Goal: Task Accomplishment & Management: Manage account settings

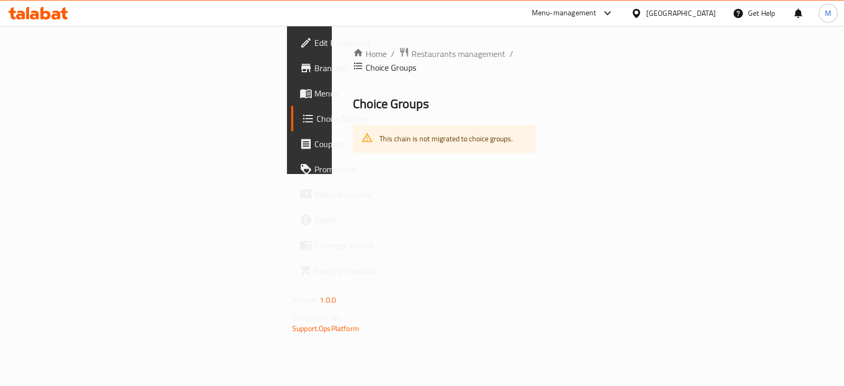
click at [291, 109] on link "Choice Groups" at bounding box center [359, 118] width 137 height 25
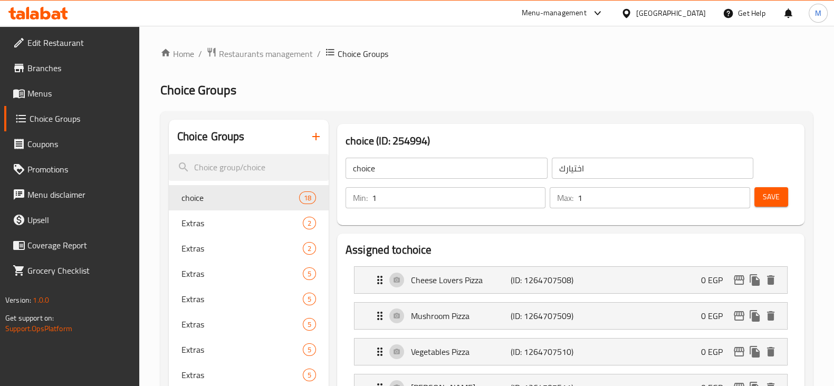
click at [318, 133] on icon "button" at bounding box center [316, 136] width 13 height 13
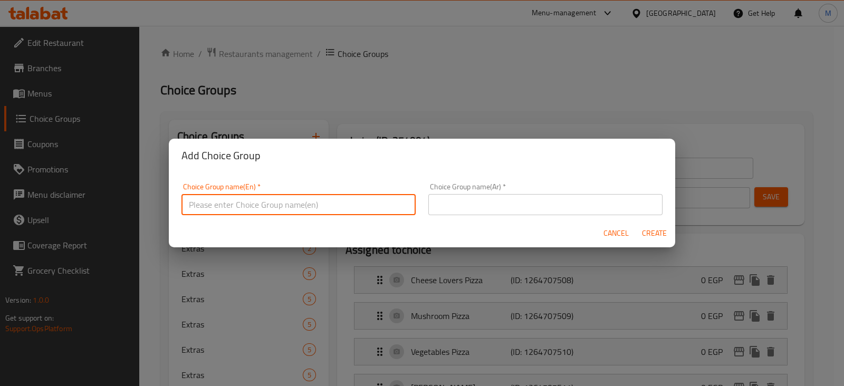
click at [335, 206] on input "text" at bounding box center [298, 204] width 234 height 21
type input "Your choice of"
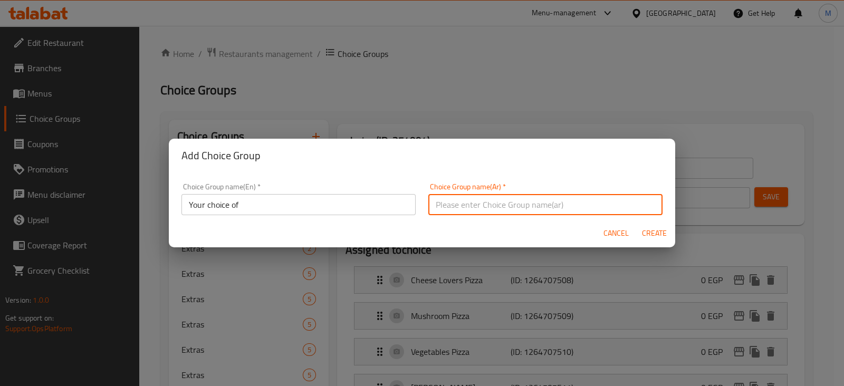
click at [461, 212] on input "text" at bounding box center [545, 204] width 234 height 21
click at [443, 202] on input "اختيارك من الدونات" at bounding box center [545, 204] width 234 height 21
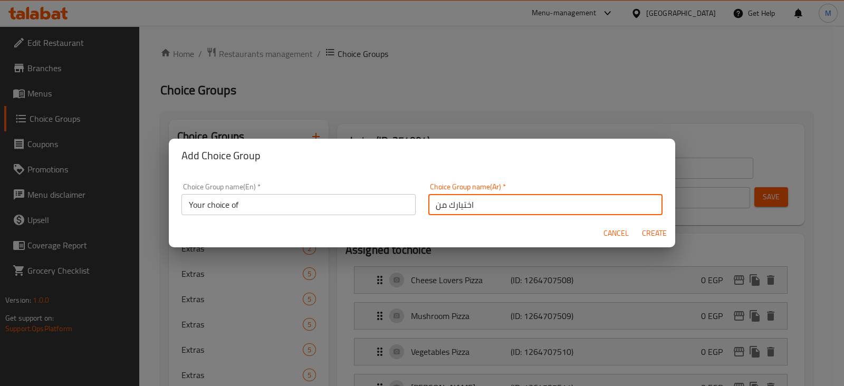
type input "اختيارك من"
click at [666, 234] on span "Create" at bounding box center [653, 233] width 25 height 13
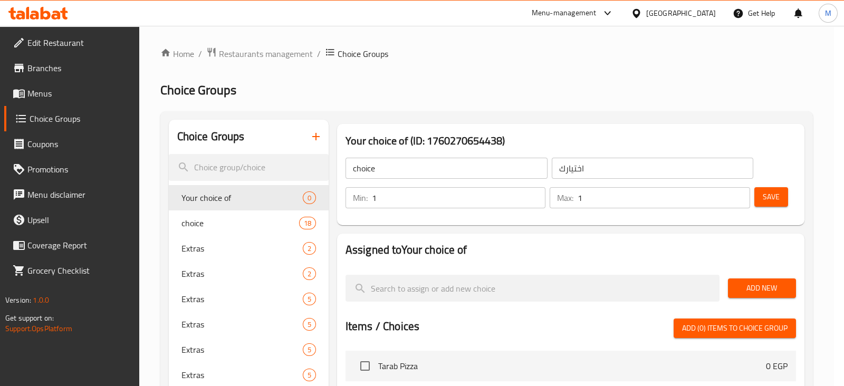
type input "Your choice of"
type input "اختيارك من"
type input "0"
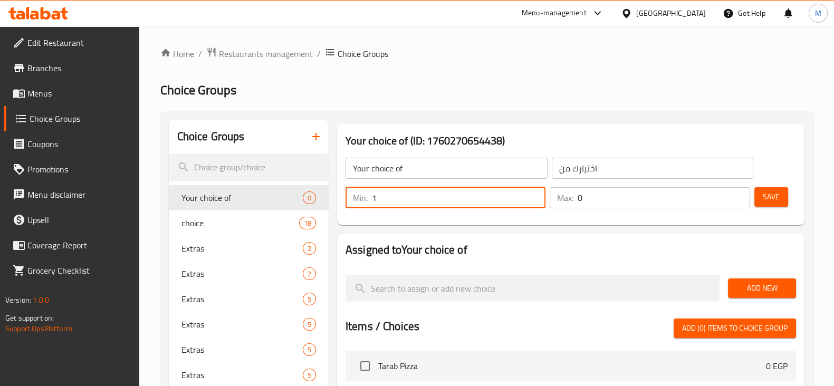
type input "1"
click at [535, 191] on input "1" at bounding box center [459, 197] width 174 height 21
type input "1"
click at [738, 196] on input "1" at bounding box center [664, 197] width 172 height 21
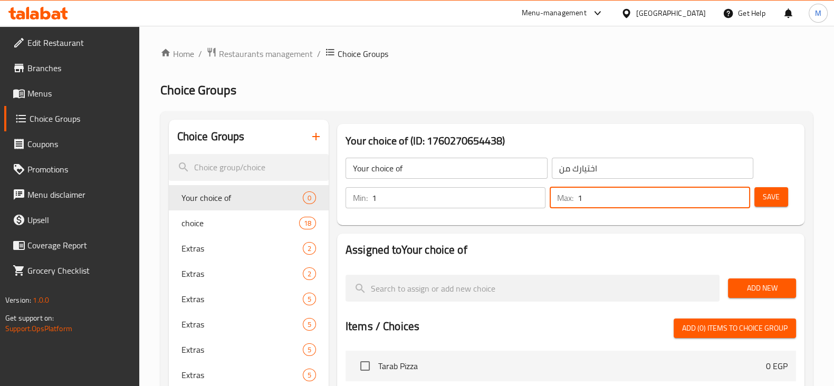
click at [770, 192] on span "Save" at bounding box center [771, 196] width 17 height 13
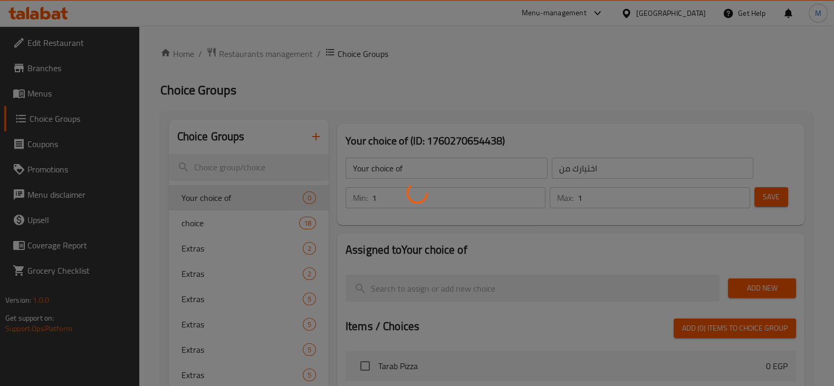
scroll to position [146, 0]
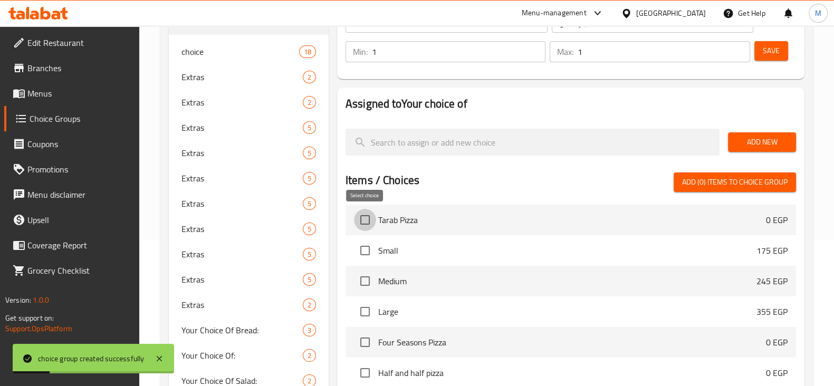
click at [360, 217] on input "checkbox" at bounding box center [365, 220] width 22 height 22
checkbox input "true"
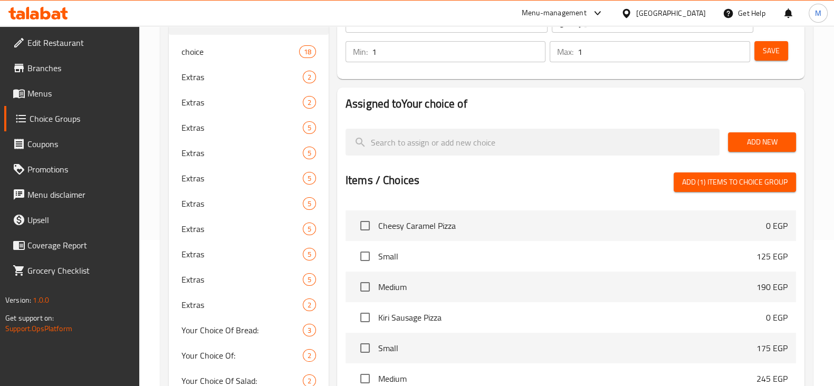
scroll to position [198, 0]
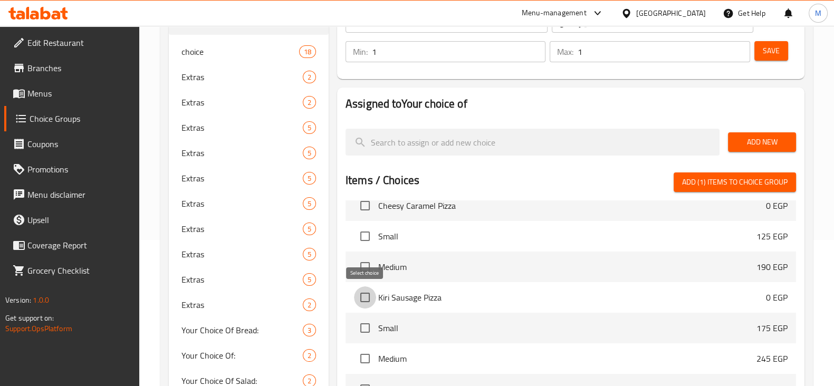
click at [358, 295] on input "checkbox" at bounding box center [365, 297] width 22 height 22
checkbox input "true"
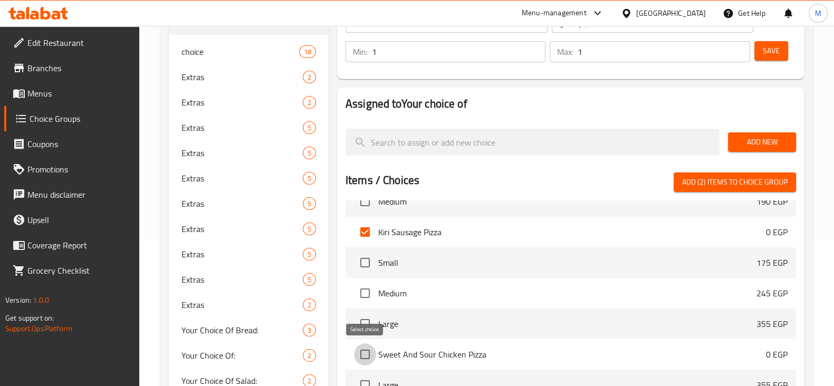
click at [359, 351] on input "checkbox" at bounding box center [365, 354] width 22 height 22
checkbox input "true"
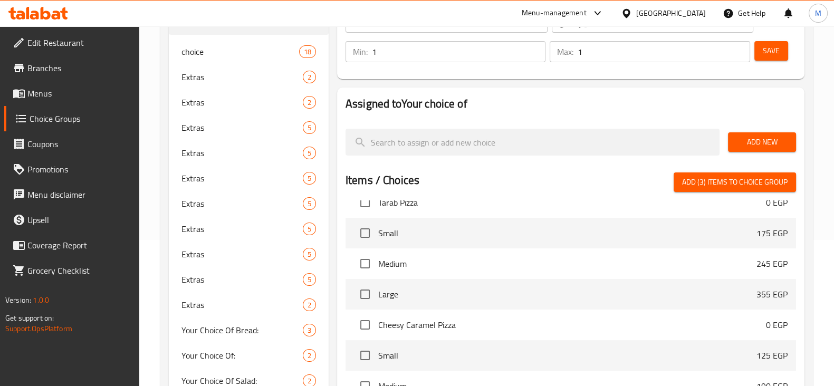
scroll to position [1780, 0]
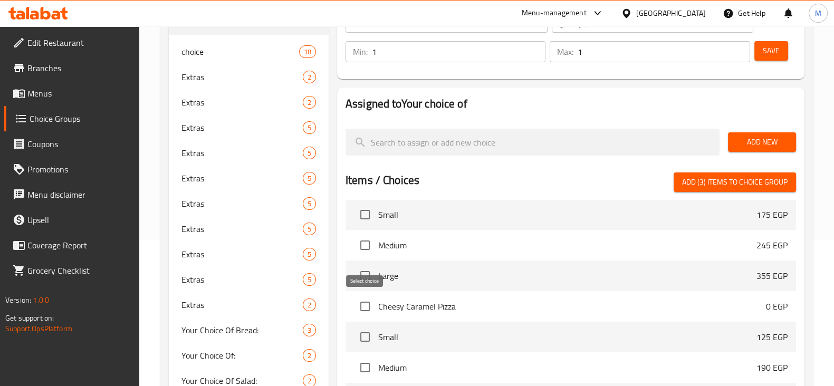
click at [365, 310] on input "checkbox" at bounding box center [365, 306] width 22 height 22
checkbox input "true"
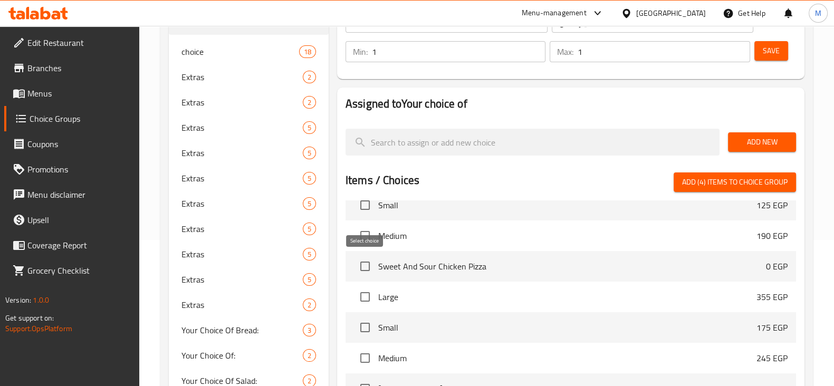
click at [365, 266] on input "checkbox" at bounding box center [365, 266] width 22 height 22
checkbox input "true"
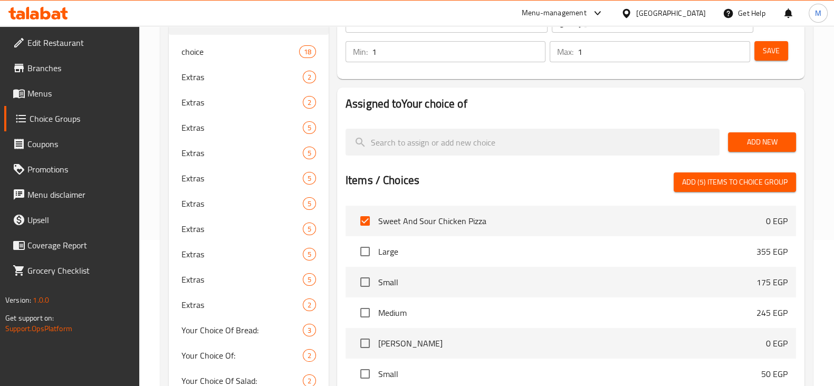
scroll to position [1977, 0]
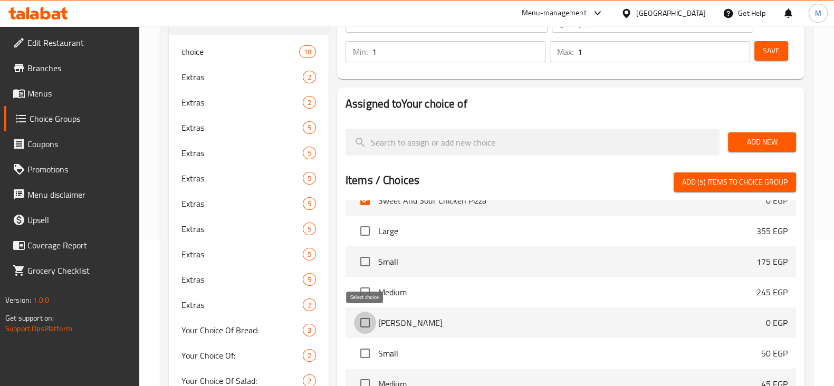
click at [359, 325] on input "checkbox" at bounding box center [365, 323] width 22 height 22
checkbox input "true"
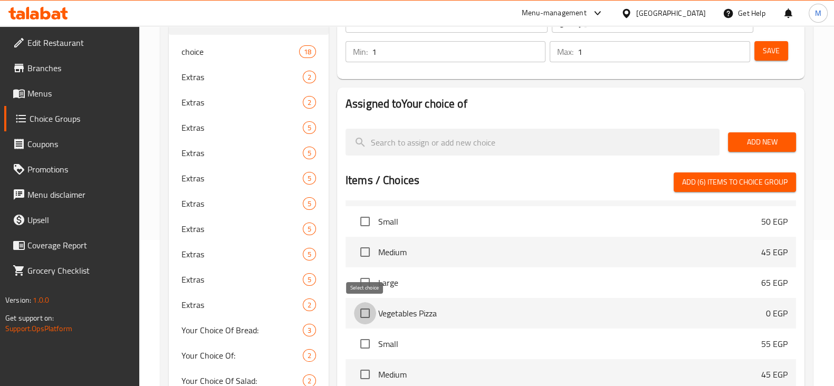
click at [363, 310] on input "checkbox" at bounding box center [365, 313] width 22 height 22
checkbox input "true"
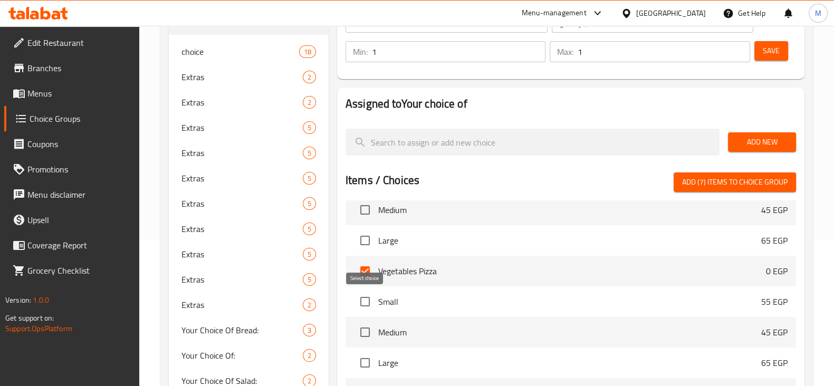
scroll to position [2242, 0]
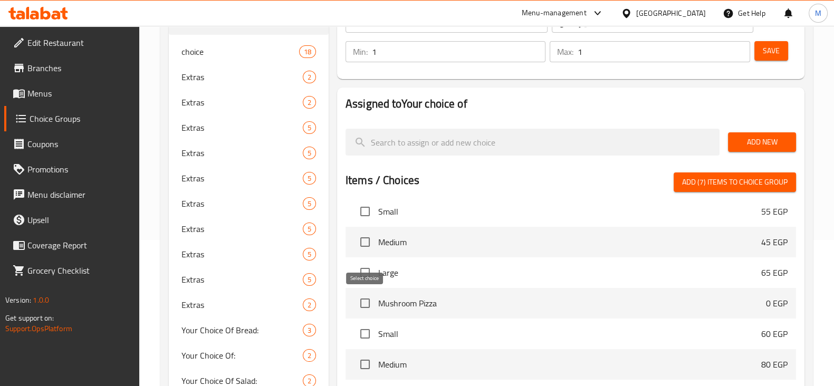
click at [363, 304] on input "checkbox" at bounding box center [365, 303] width 22 height 22
checkbox input "true"
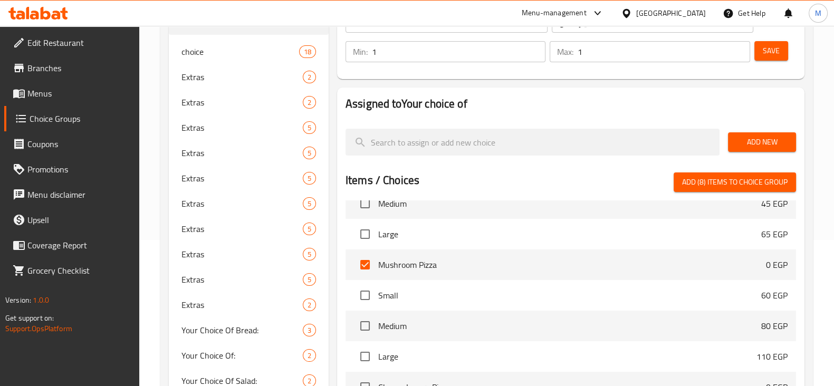
scroll to position [2308, 0]
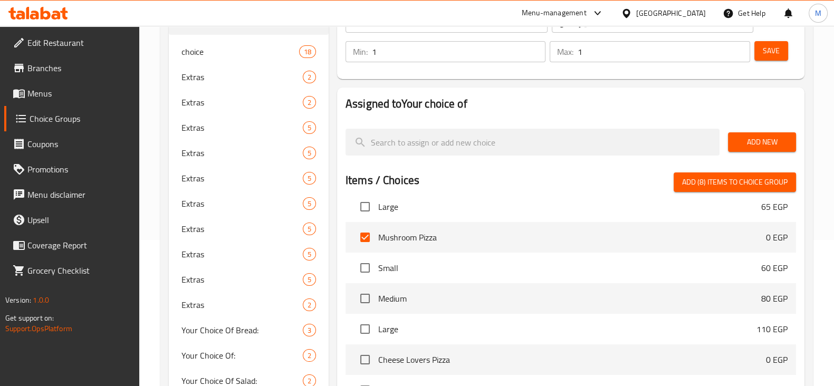
click at [367, 359] on input "checkbox" at bounding box center [365, 360] width 22 height 22
checkbox input "true"
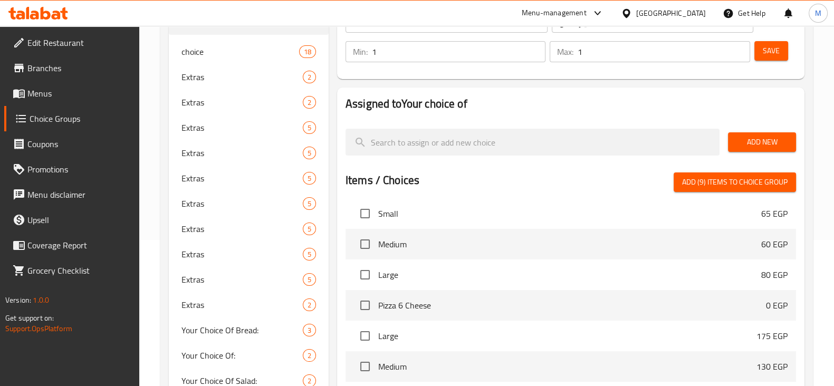
scroll to position [2505, 0]
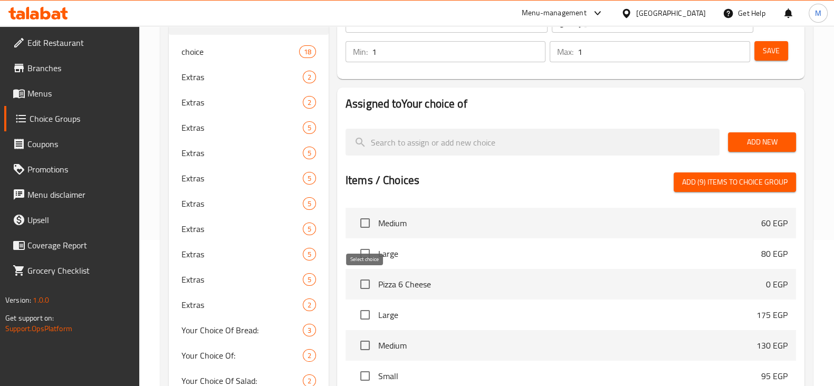
click at [360, 283] on input "checkbox" at bounding box center [365, 284] width 22 height 22
checkbox input "true"
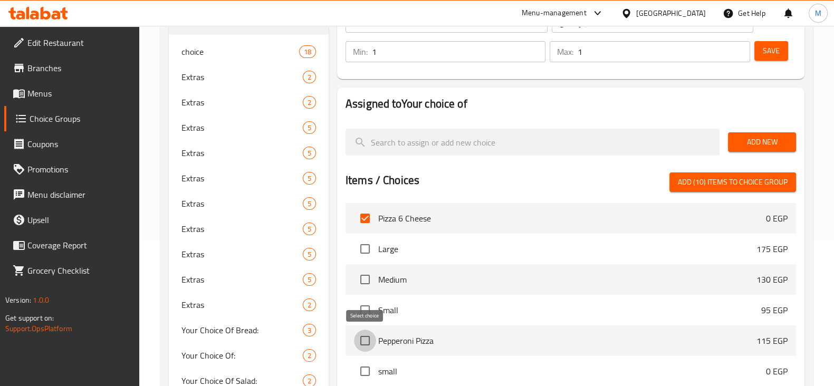
click at [364, 334] on input "checkbox" at bounding box center [365, 341] width 22 height 22
checkbox input "true"
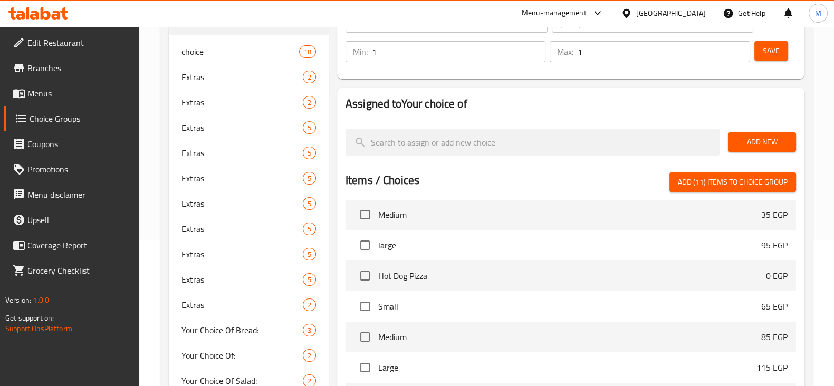
scroll to position [2769, 0]
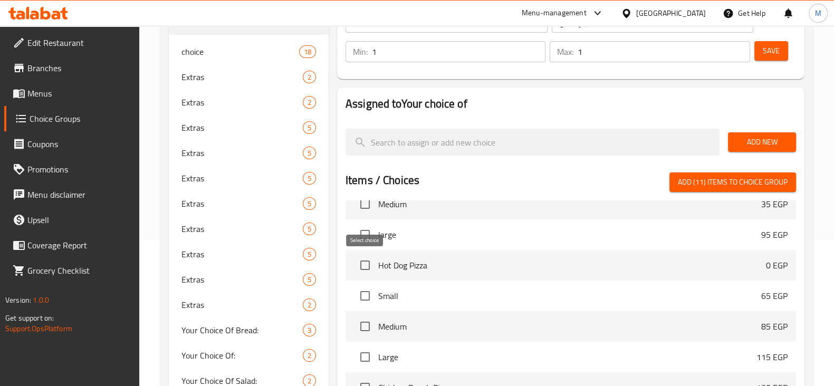
click at [364, 259] on input "checkbox" at bounding box center [365, 265] width 22 height 22
checkbox input "true"
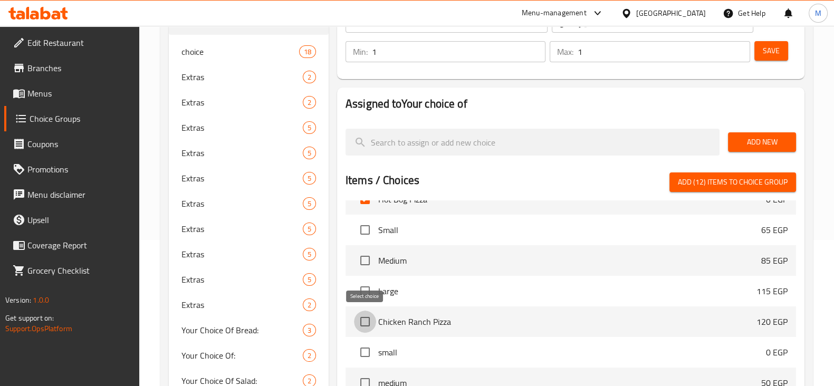
click at [359, 323] on input "checkbox" at bounding box center [365, 322] width 22 height 22
checkbox input "true"
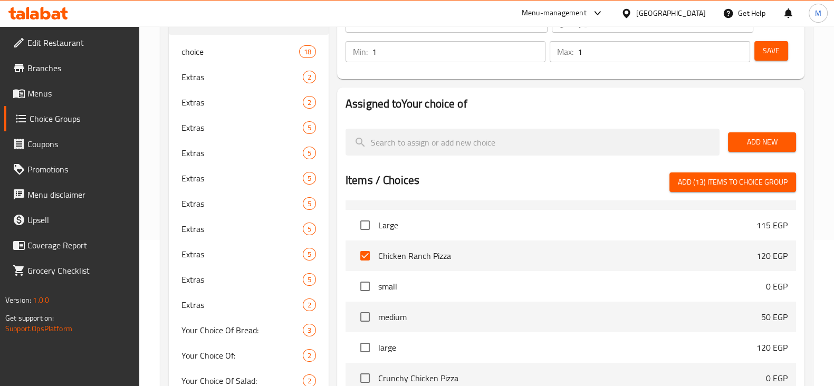
scroll to position [2967, 0]
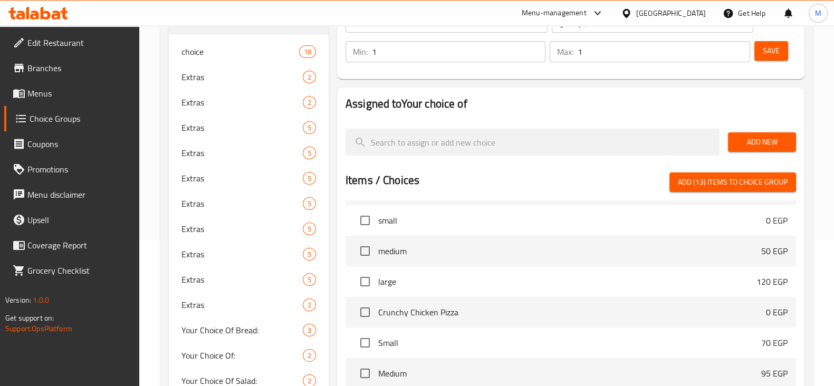
click at [358, 299] on li "Crunchy Chicken Pizza 0 EGP" at bounding box center [570, 312] width 450 height 31
click at [363, 310] on input "checkbox" at bounding box center [365, 312] width 22 height 22
checkbox input "true"
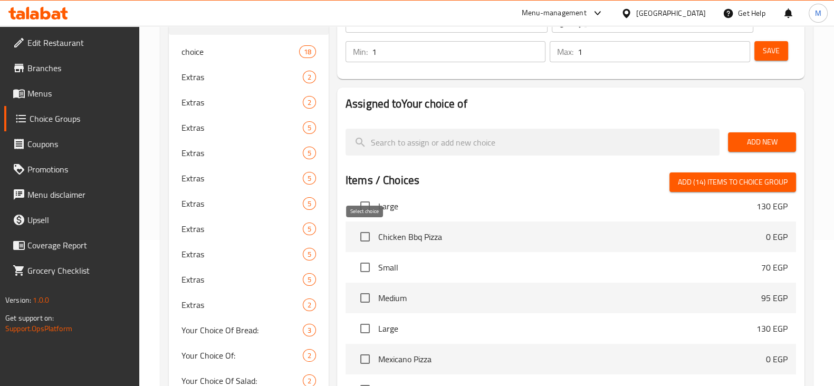
click at [363, 229] on input "checkbox" at bounding box center [365, 237] width 22 height 22
checkbox input "true"
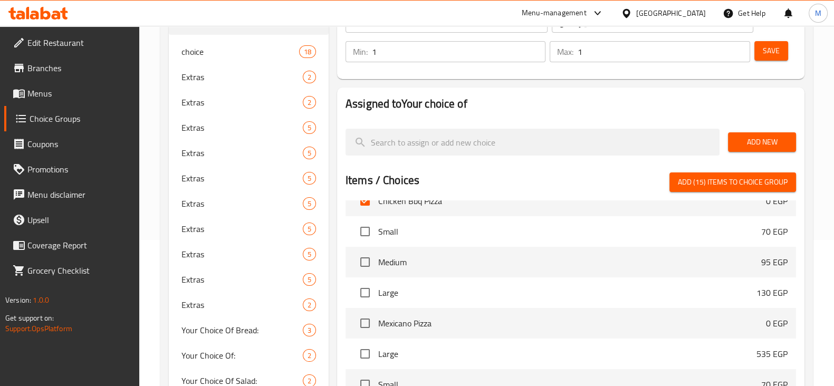
scroll to position [3231, 0]
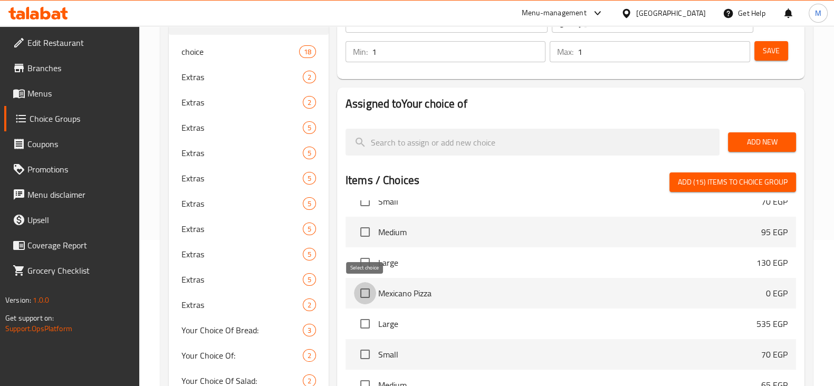
click at [359, 292] on input "checkbox" at bounding box center [365, 293] width 22 height 22
checkbox input "true"
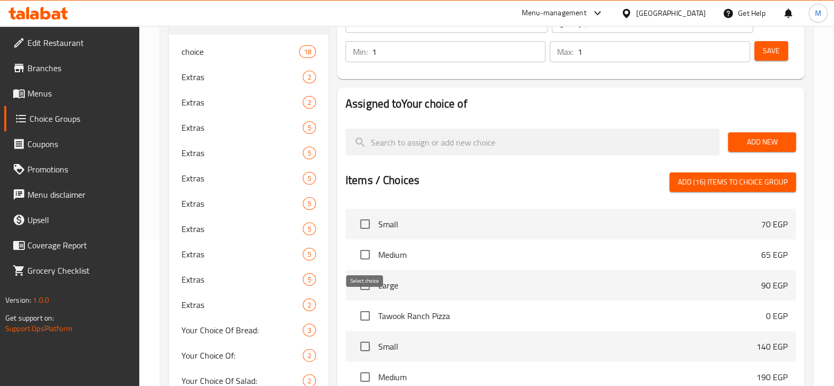
scroll to position [3494, 0]
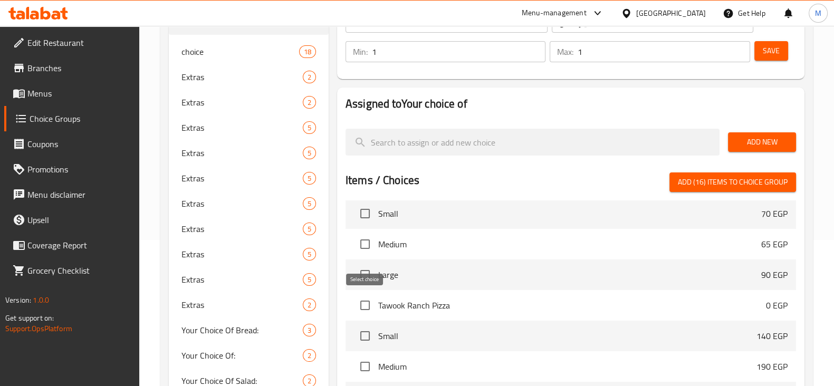
click at [355, 307] on input "checkbox" at bounding box center [365, 305] width 22 height 22
checkbox input "true"
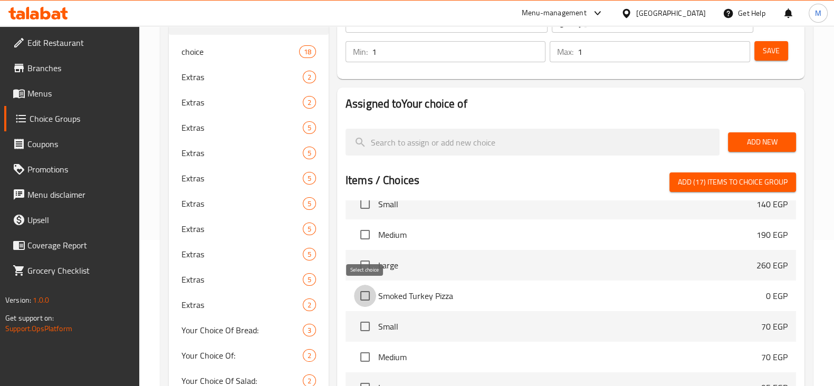
click at [358, 296] on input "checkbox" at bounding box center [365, 296] width 22 height 22
checkbox input "true"
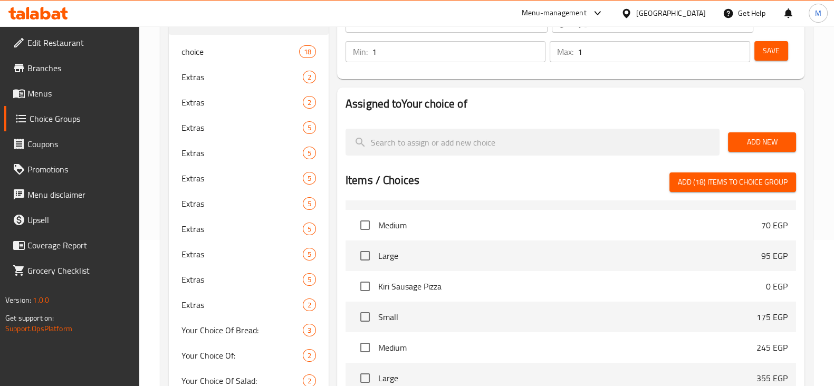
click at [695, 187] on span "Add (18) items to choice group" at bounding box center [733, 182] width 110 height 13
checkbox input "false"
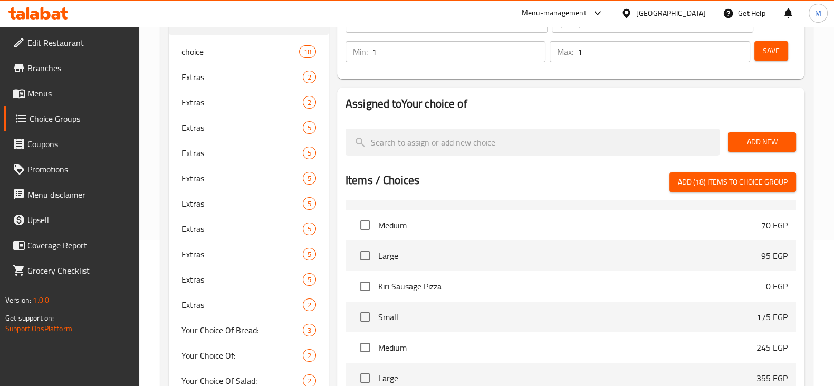
checkbox input "false"
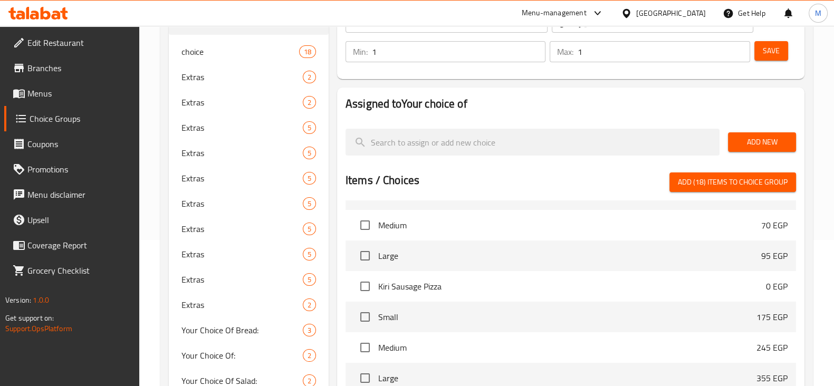
checkbox input "false"
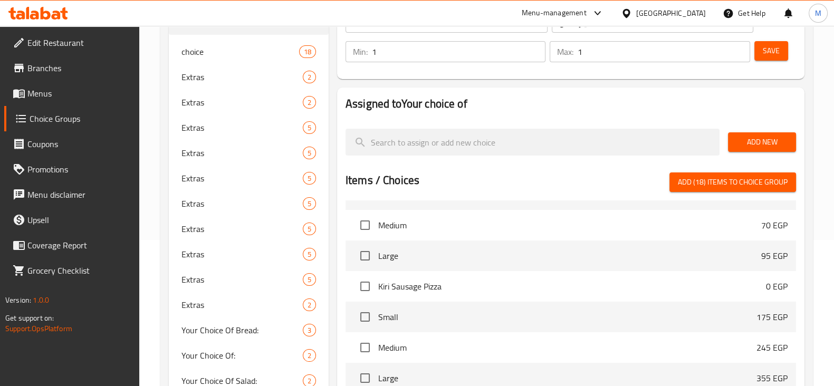
checkbox input "false"
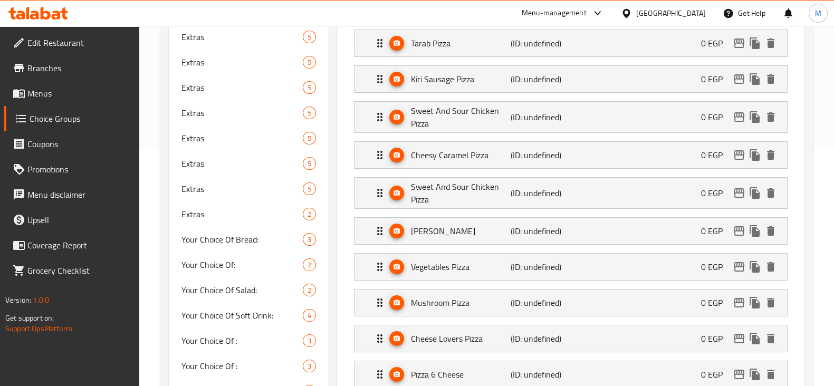
scroll to position [102, 0]
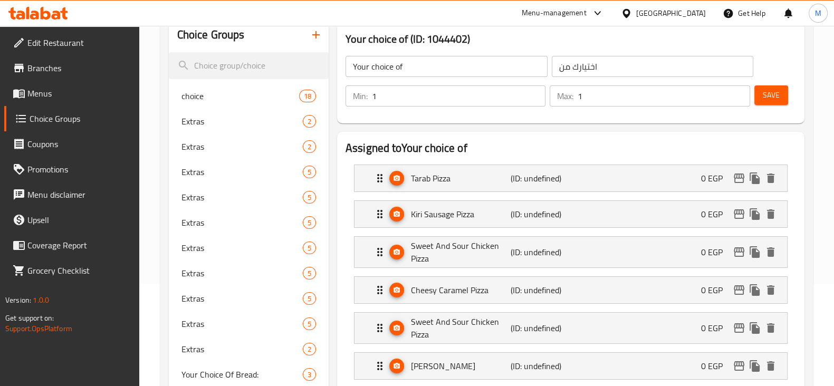
click at [770, 89] on span "Save" at bounding box center [771, 95] width 17 height 13
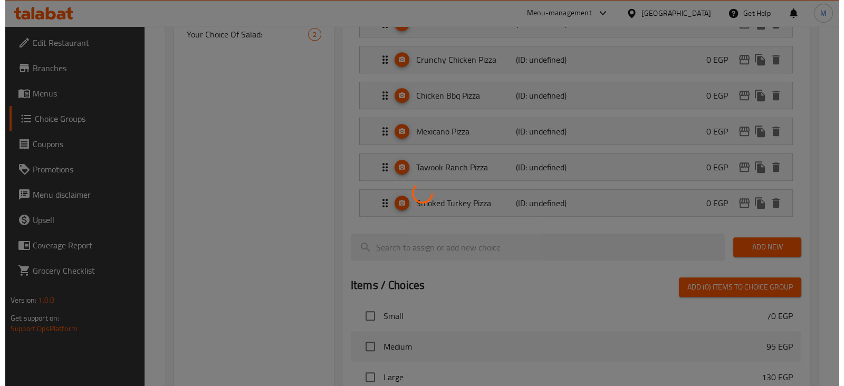
scroll to position [959, 0]
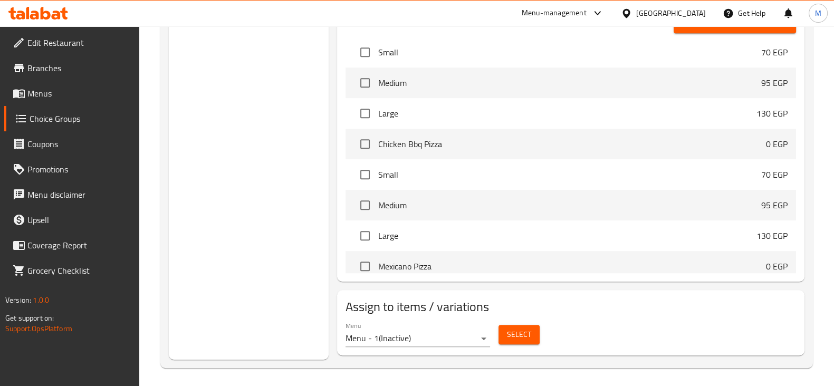
click at [691, 321] on div "Menu Menu - 1 ( Inactive ) Select" at bounding box center [570, 335] width 459 height 34
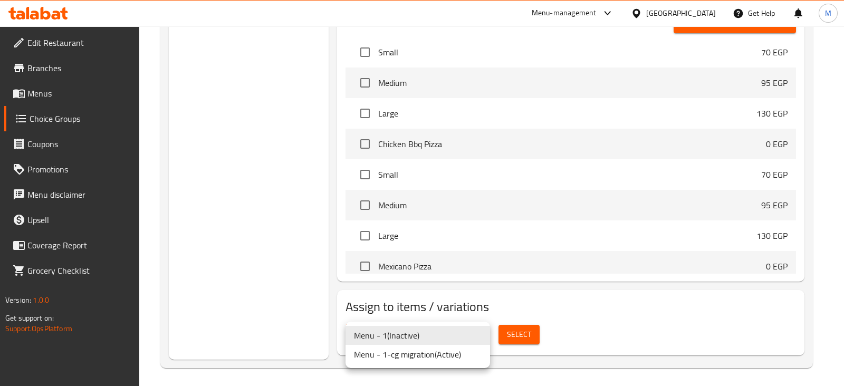
click at [396, 358] on li "Menu - 1-cg migration ( Active )" at bounding box center [417, 354] width 145 height 19
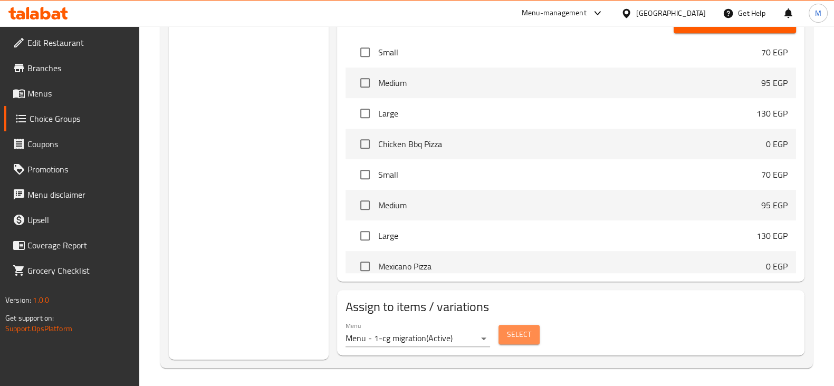
click at [514, 338] on button "Select" at bounding box center [518, 335] width 41 height 20
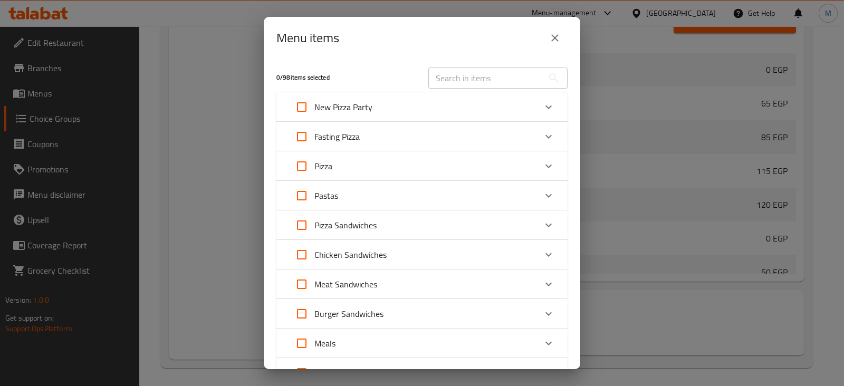
click at [380, 99] on div "New Pizza Party" at bounding box center [412, 106] width 247 height 25
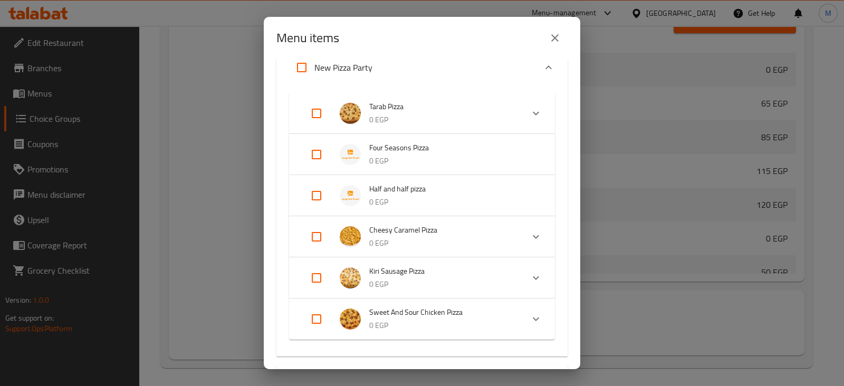
scroll to position [65, 0]
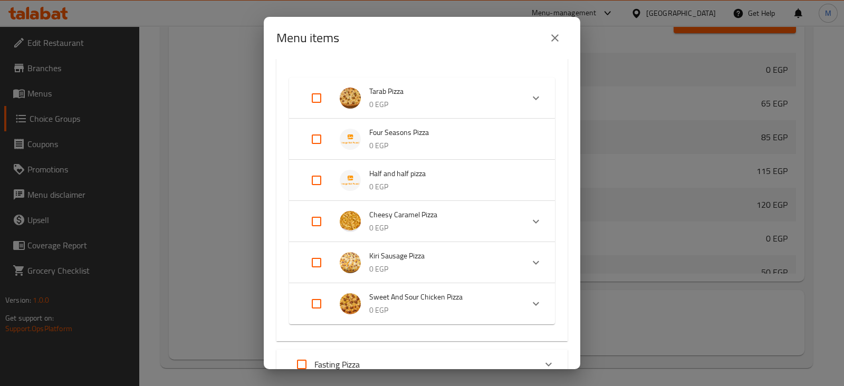
click at [316, 183] on input "Expand" at bounding box center [316, 180] width 25 height 25
checkbox input "true"
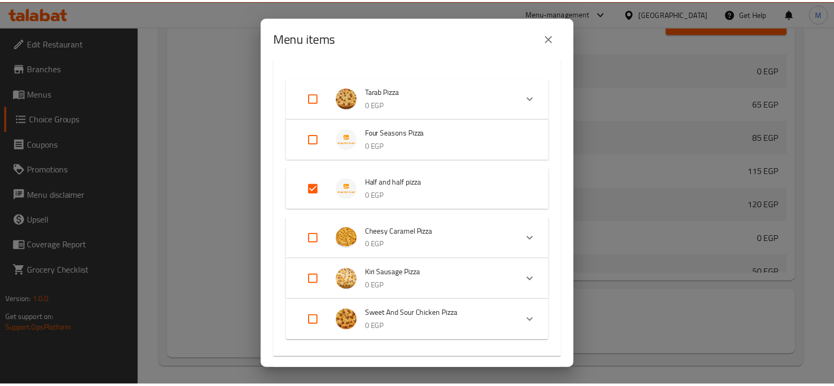
scroll to position [490, 0]
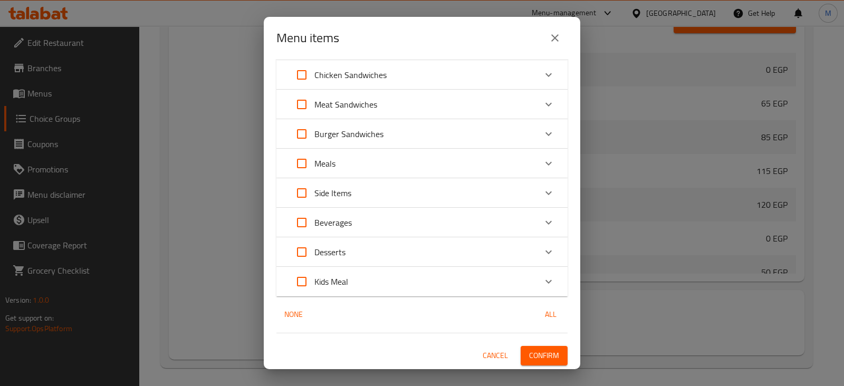
click at [529, 360] on span "Confirm" at bounding box center [544, 355] width 30 height 13
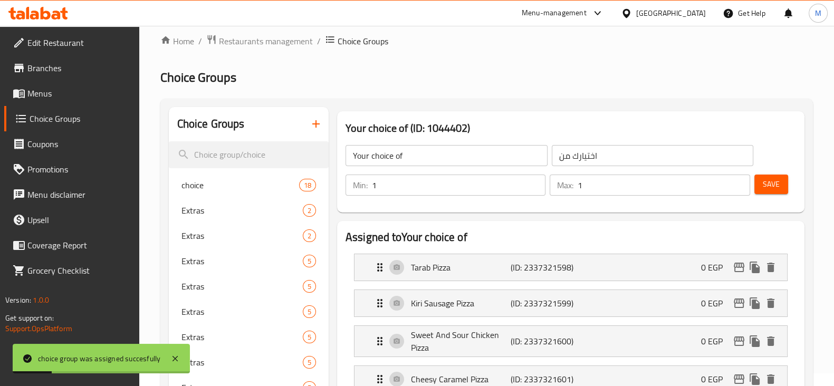
scroll to position [0, 0]
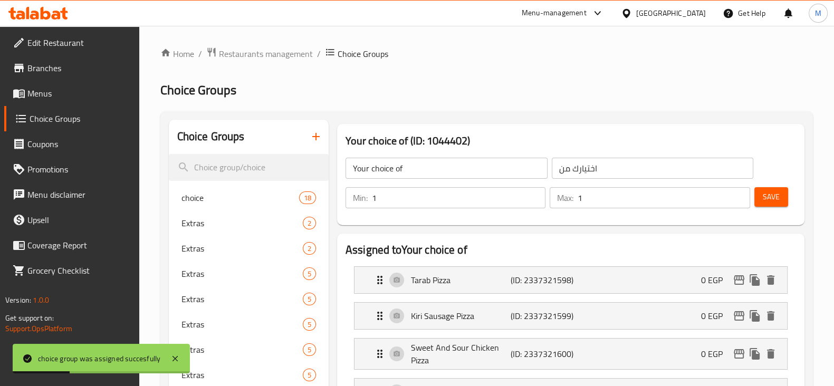
click at [776, 202] on span "Save" at bounding box center [771, 196] width 17 height 13
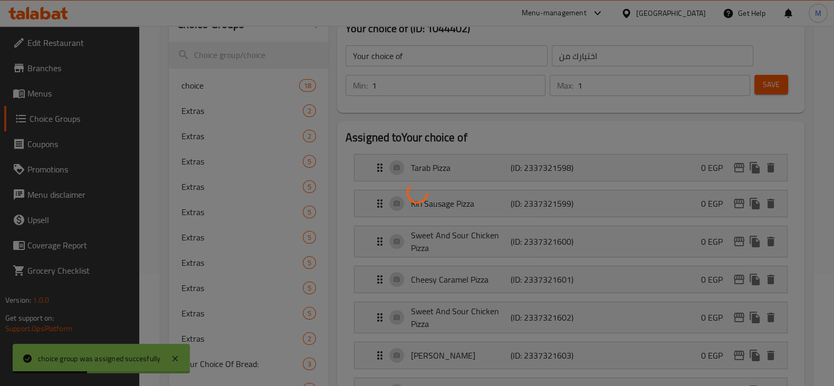
scroll to position [131, 0]
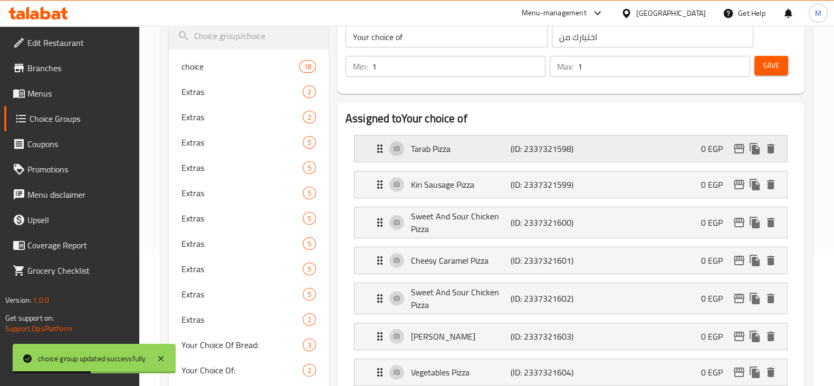
click at [645, 159] on div "Tarab Pizza (ID: 2337321598) 0 EGP" at bounding box center [573, 149] width 401 height 26
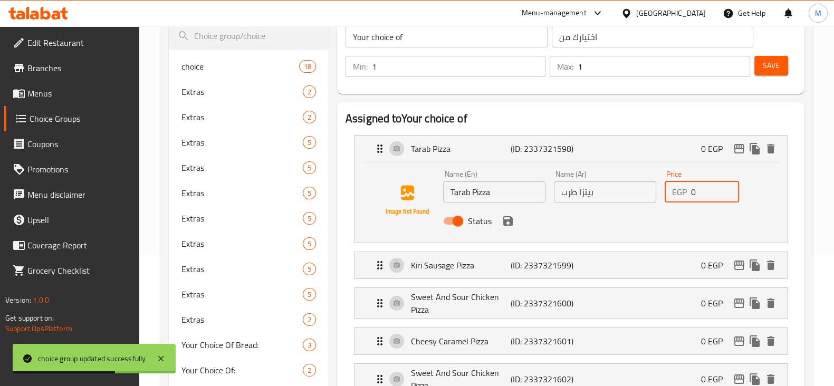
drag, startPoint x: 700, startPoint y: 191, endPoint x: 673, endPoint y: 188, distance: 27.6
click at [677, 189] on div "EGP 0 Price" at bounding box center [702, 191] width 75 height 21
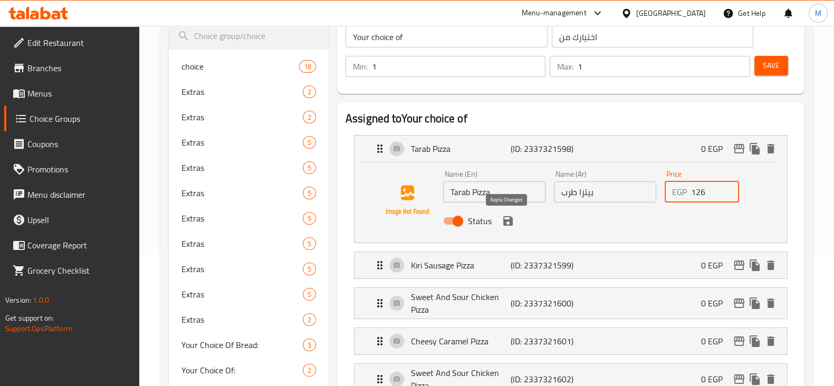
click at [507, 219] on icon "save" at bounding box center [507, 220] width 9 height 9
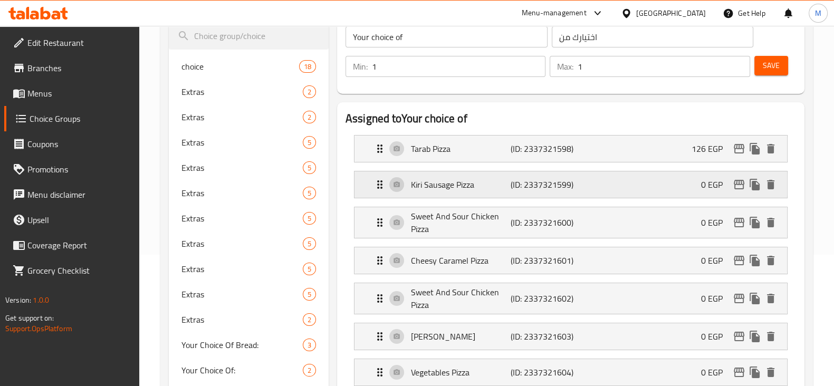
type input "126"
click at [681, 183] on div "Kiri Sausage Pizza (ID: 2337321599) 0 EGP" at bounding box center [573, 184] width 401 height 26
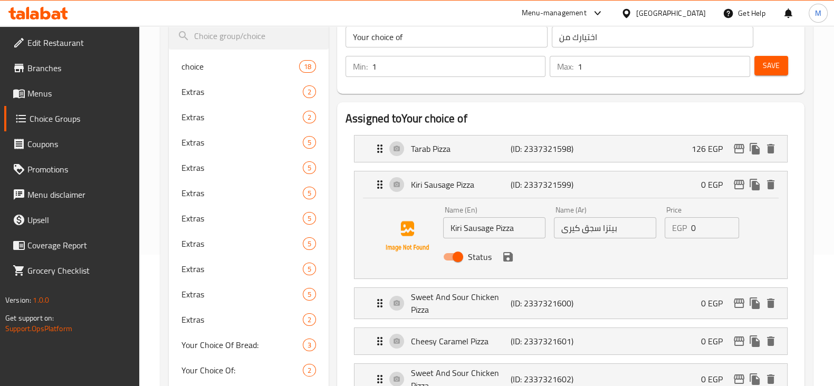
click at [691, 233] on input "0" at bounding box center [715, 227] width 49 height 21
click at [763, 182] on button "delete" at bounding box center [771, 185] width 16 height 16
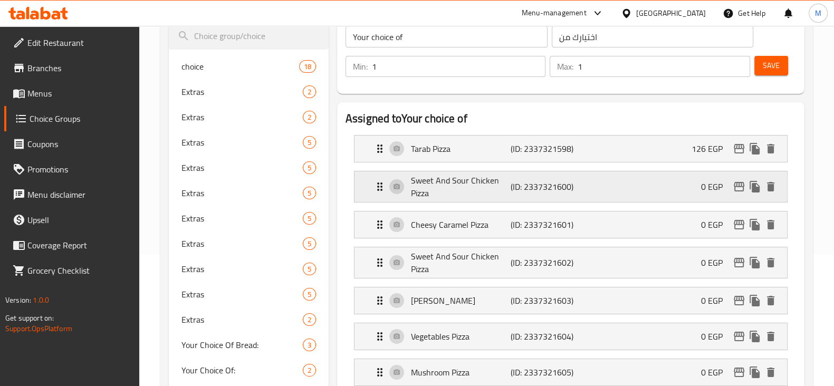
click at [609, 182] on div "Sweet And Sour Chicken Pizza (ID: 2337321600) 0 EGP" at bounding box center [573, 186] width 401 height 31
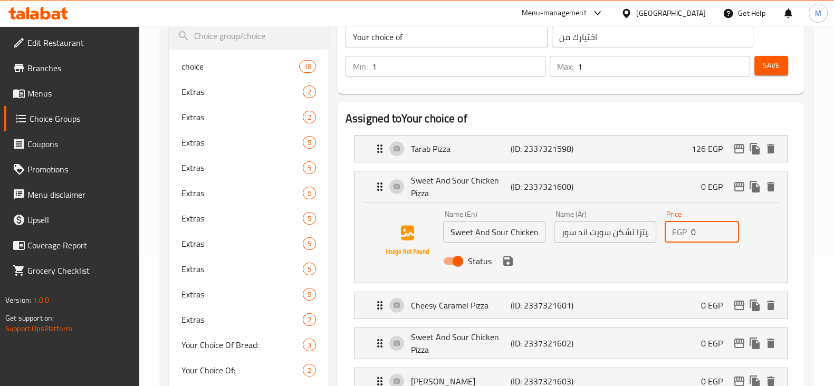
drag, startPoint x: 698, startPoint y: 234, endPoint x: 676, endPoint y: 237, distance: 22.4
click at [677, 237] on div "EGP 0 Price" at bounding box center [702, 232] width 75 height 21
click at [506, 261] on icon "save" at bounding box center [507, 260] width 9 height 9
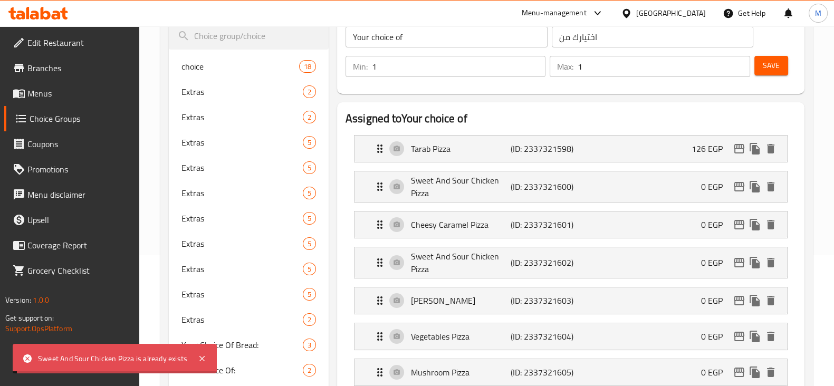
type input "126"
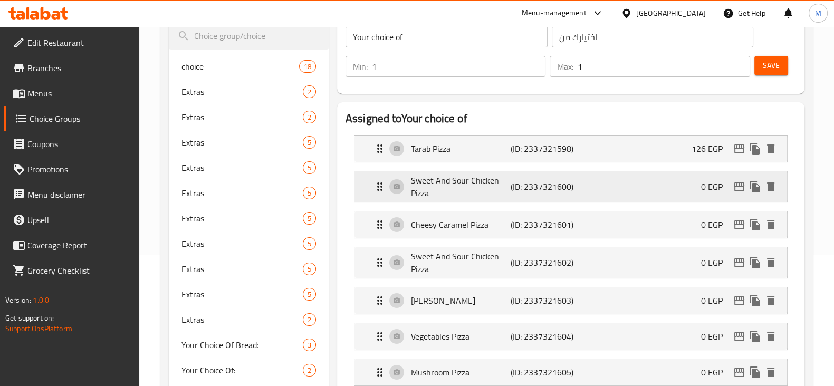
click at [633, 194] on div "Sweet And Sour Chicken Pizza (ID: 2337321600) 0 EGP" at bounding box center [573, 186] width 401 height 31
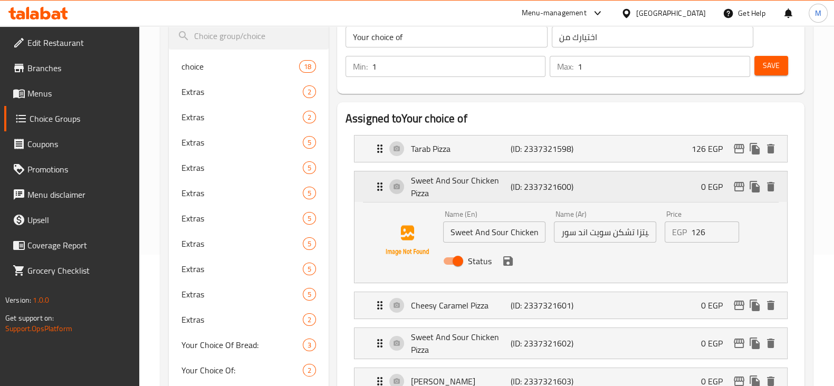
click at [672, 183] on div "Sweet And Sour Chicken Pizza (ID: 2337321600) 0 EGP" at bounding box center [573, 186] width 401 height 31
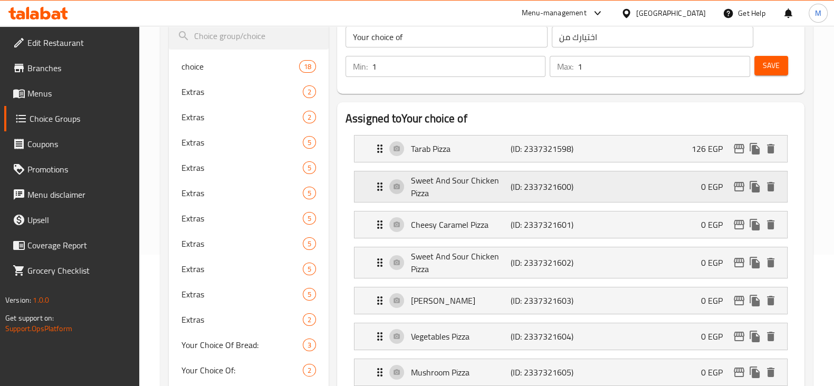
click at [672, 183] on div "Sweet And Sour Chicken Pizza (ID: 2337321600) 0 EGP" at bounding box center [573, 186] width 401 height 31
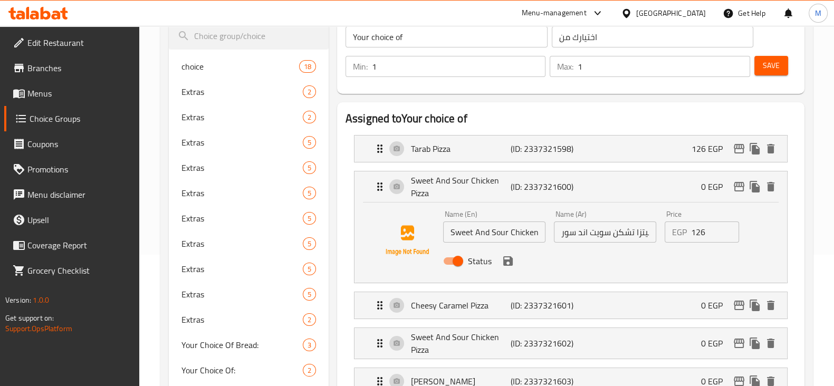
click at [511, 259] on icon "save" at bounding box center [507, 260] width 9 height 9
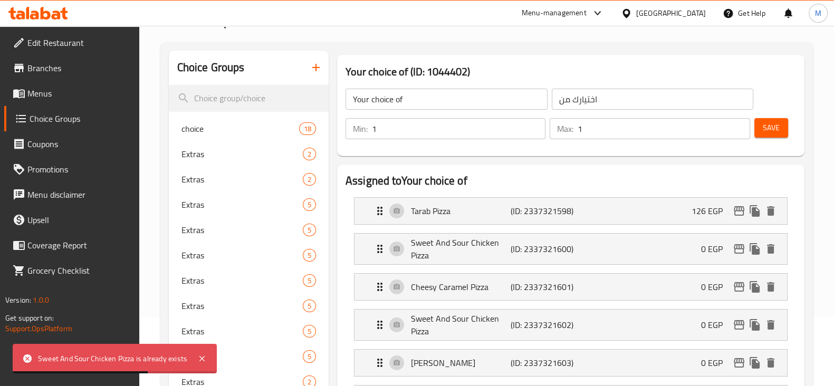
scroll to position [0, 0]
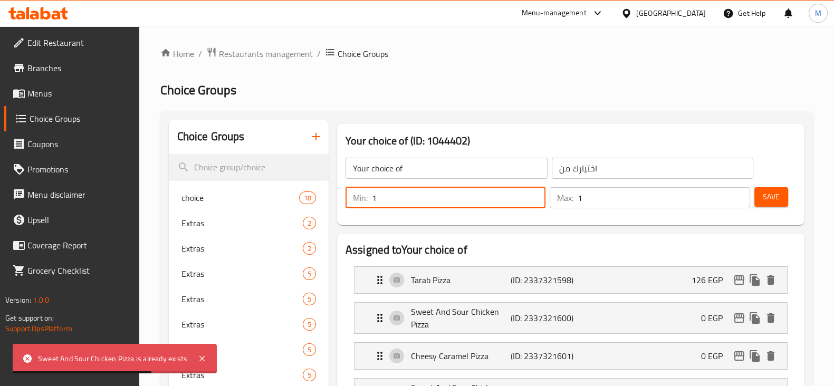
drag, startPoint x: 512, startPoint y: 192, endPoint x: 501, endPoint y: 243, distance: 51.8
drag, startPoint x: 501, startPoint y: 243, endPoint x: 745, endPoint y: 203, distance: 248.0
click at [791, 99] on h2 "Choice Groups" at bounding box center [486, 90] width 652 height 17
click at [777, 197] on span "Save" at bounding box center [771, 196] width 17 height 13
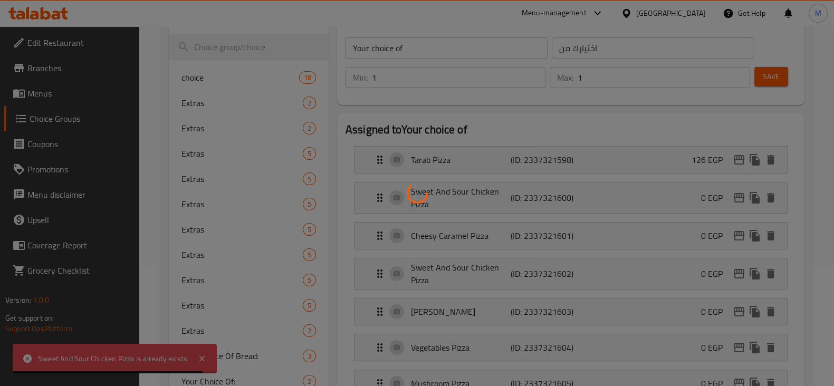
scroll to position [131, 0]
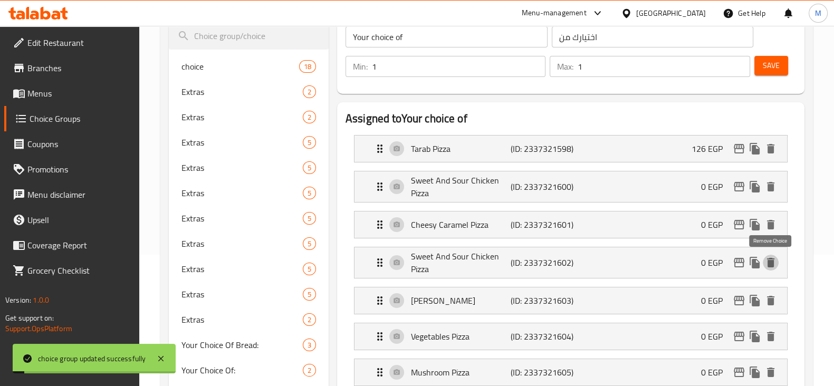
click at [767, 259] on icon "delete" at bounding box center [770, 262] width 7 height 9
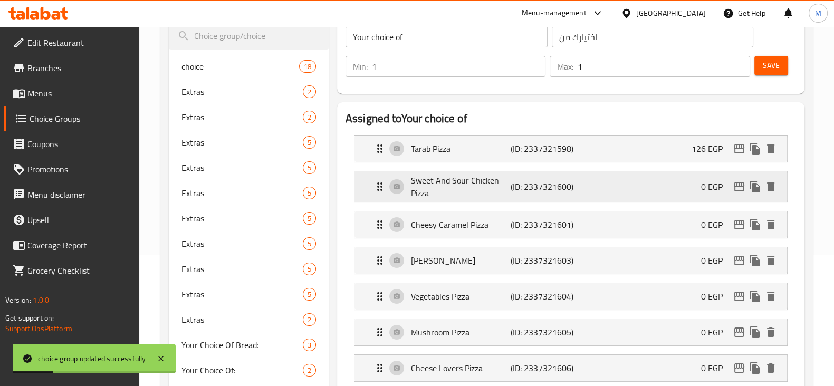
click at [645, 179] on div "Sweet And Sour Chicken Pizza (ID: 2337321600) 0 EGP" at bounding box center [573, 186] width 401 height 31
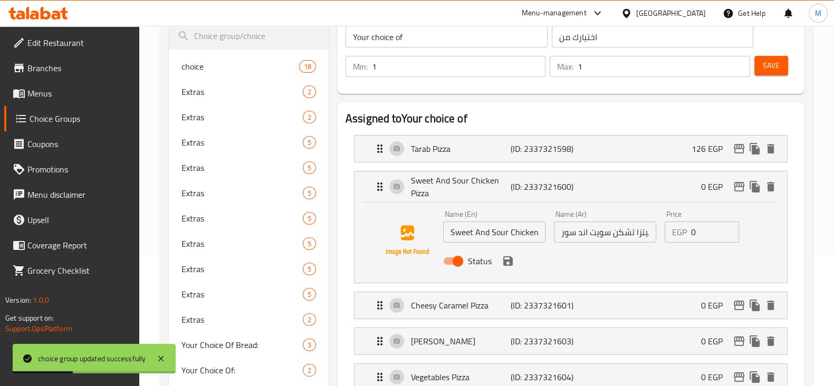
drag, startPoint x: 701, startPoint y: 223, endPoint x: 688, endPoint y: 228, distance: 14.2
click at [688, 228] on div "EGP 0 Price" at bounding box center [702, 232] width 75 height 21
click at [509, 259] on icon "save" at bounding box center [507, 260] width 9 height 9
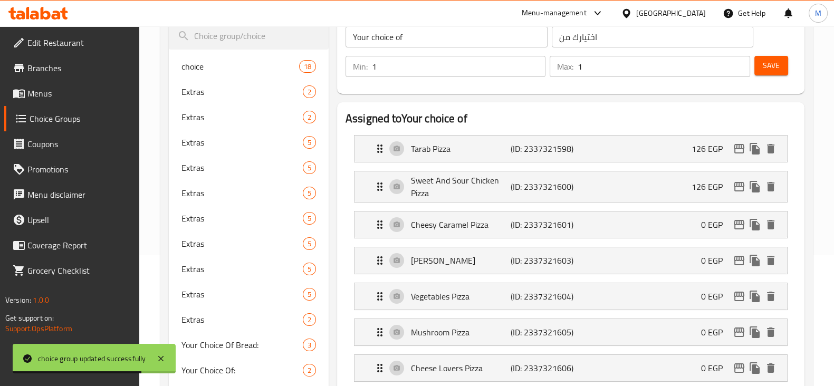
type input "126"
click at [478, 238] on li "Cheesy Caramel Pizza (ID: 2337321601) 0 EGP Name (En) Cheesy Caramel Pizza Name…" at bounding box center [570, 225] width 450 height 36
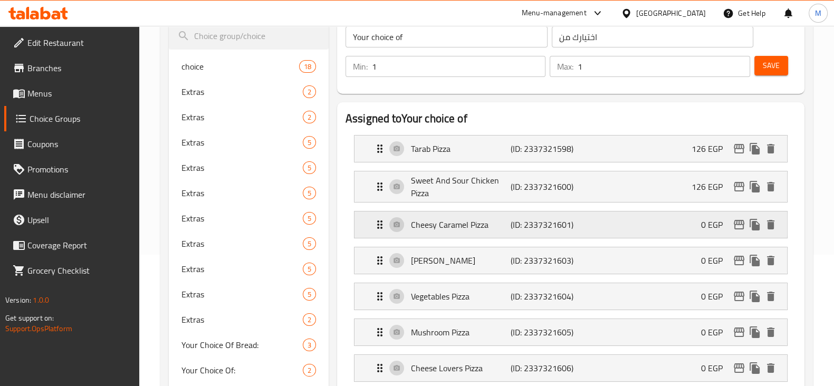
click at [443, 218] on p "Cheesy Caramel Pizza" at bounding box center [461, 224] width 100 height 13
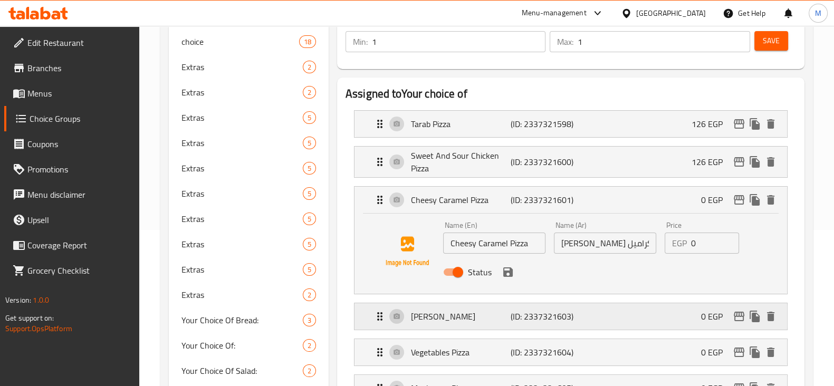
scroll to position [263, 0]
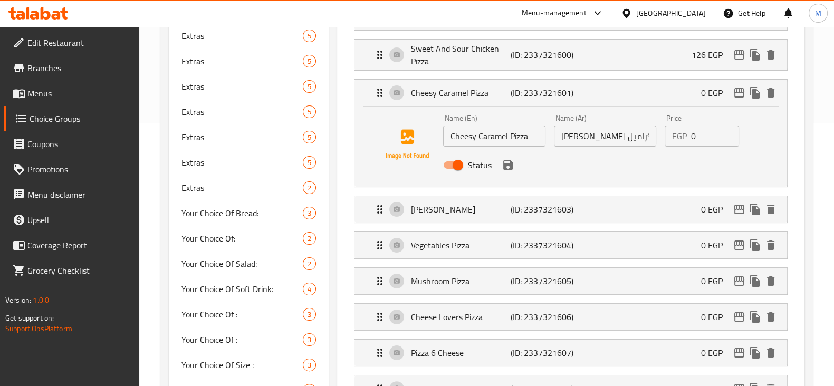
click at [699, 131] on input "0" at bounding box center [715, 136] width 49 height 21
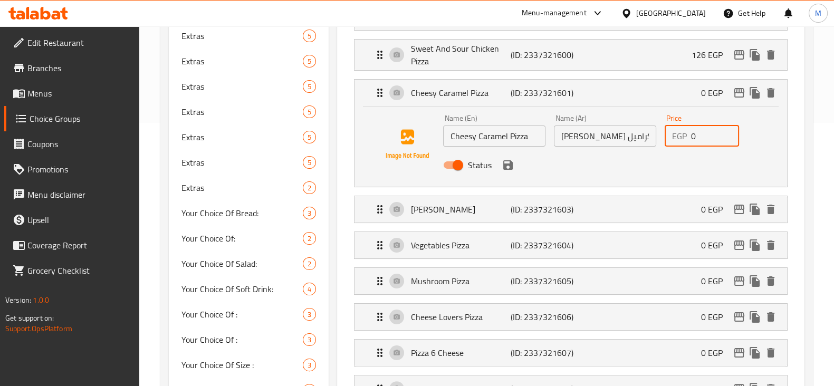
click at [699, 131] on input "0" at bounding box center [715, 136] width 49 height 21
drag, startPoint x: 699, startPoint y: 131, endPoint x: 686, endPoint y: 139, distance: 15.6
click at [686, 139] on div "EGP 0 Price" at bounding box center [702, 136] width 75 height 21
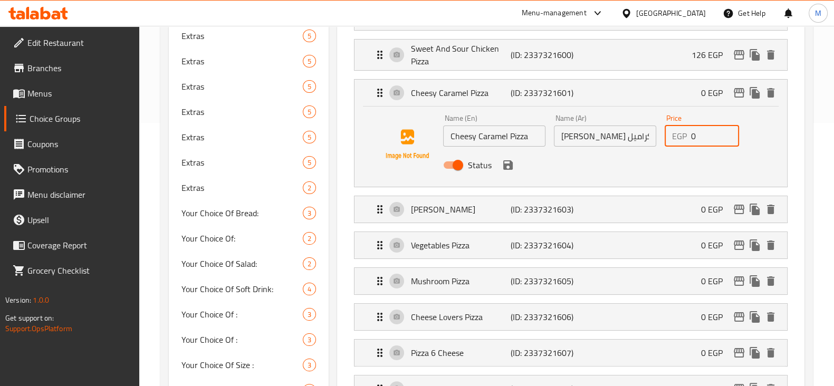
click at [698, 134] on input "0" at bounding box center [715, 136] width 49 height 21
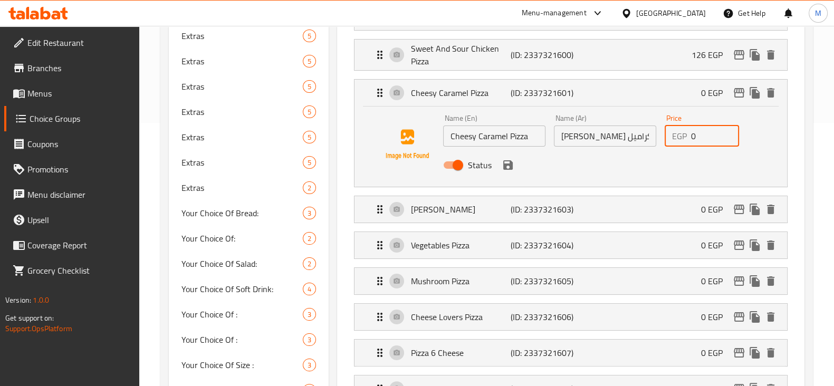
click at [698, 134] on input "0" at bounding box center [715, 136] width 49 height 21
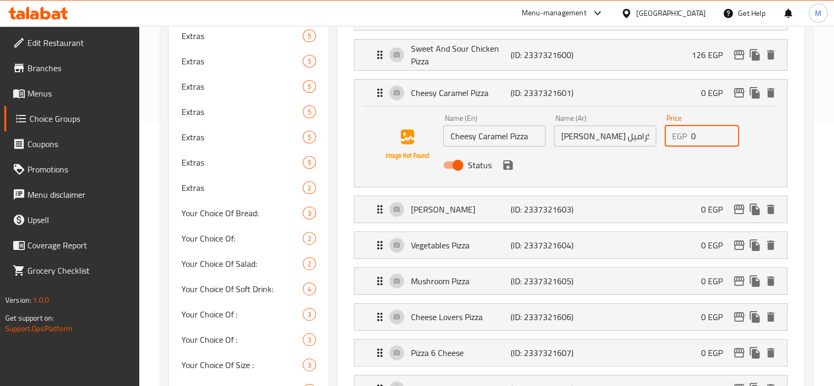
click at [698, 134] on input "0" at bounding box center [715, 136] width 49 height 21
click at [505, 167] on icon "save" at bounding box center [507, 164] width 9 height 9
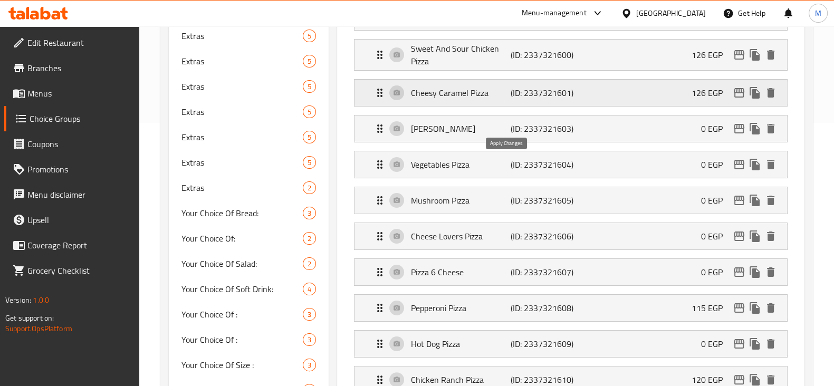
type input "126"
click at [467, 91] on p "Cheesy Caramel Pizza" at bounding box center [461, 92] width 100 height 13
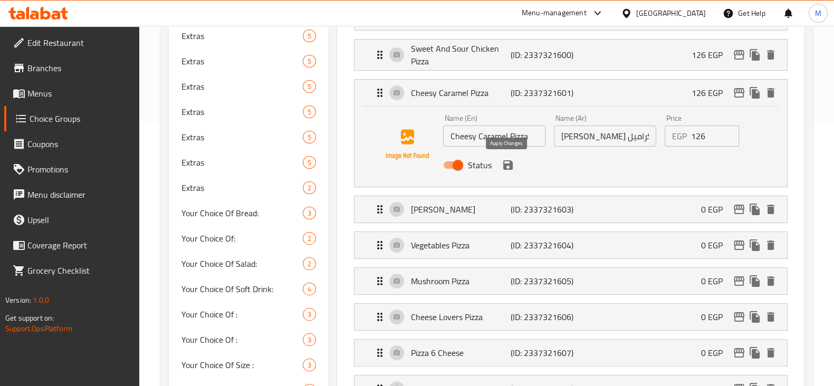
click at [507, 167] on icon "save" at bounding box center [508, 165] width 13 height 13
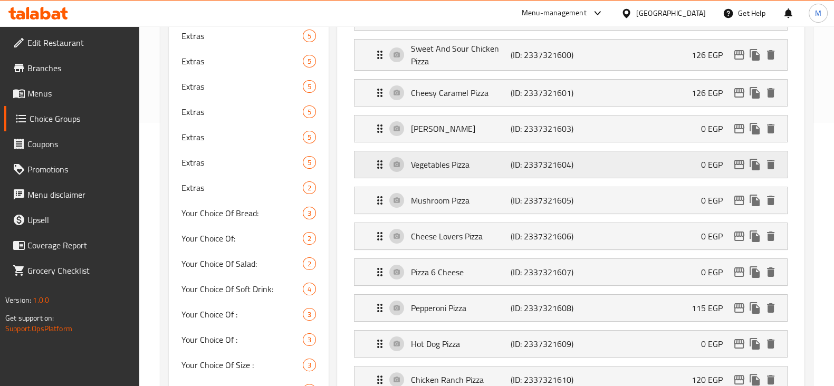
scroll to position [198, 0]
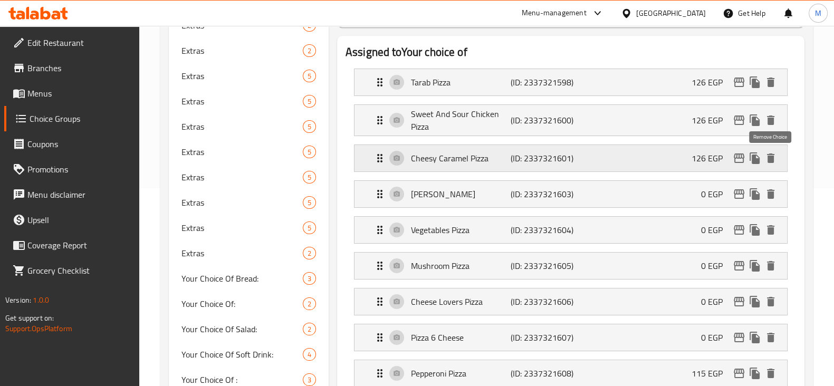
click at [770, 157] on icon "delete" at bounding box center [770, 157] width 7 height 9
click at [638, 156] on div "Margherita Pizza (ID: 2337321603) 0 EGP" at bounding box center [573, 158] width 401 height 26
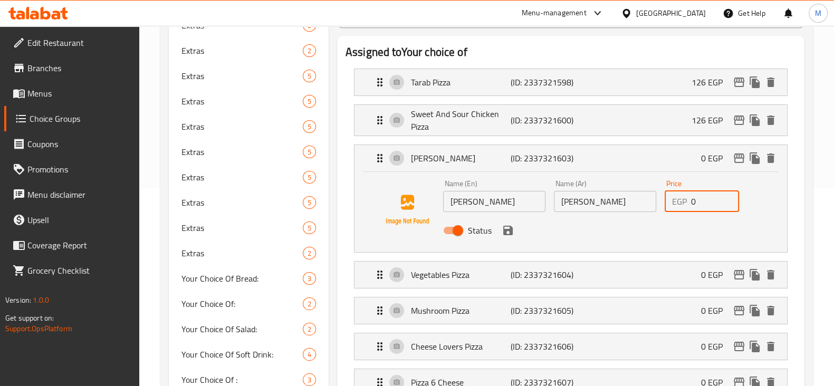
drag, startPoint x: 698, startPoint y: 202, endPoint x: 659, endPoint y: 207, distance: 38.8
click at [662, 207] on div "Price EGP 0 Price" at bounding box center [701, 196] width 83 height 41
click at [510, 234] on icon "save" at bounding box center [507, 230] width 9 height 9
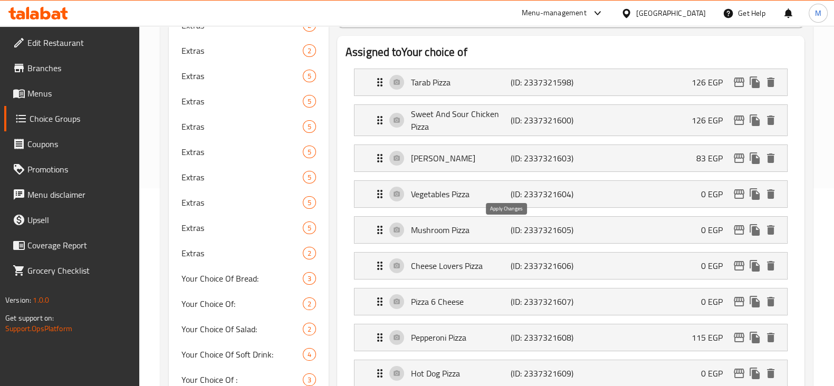
type input "83"
click at [542, 198] on p "(ID: 2337321604)" at bounding box center [544, 194] width 66 height 13
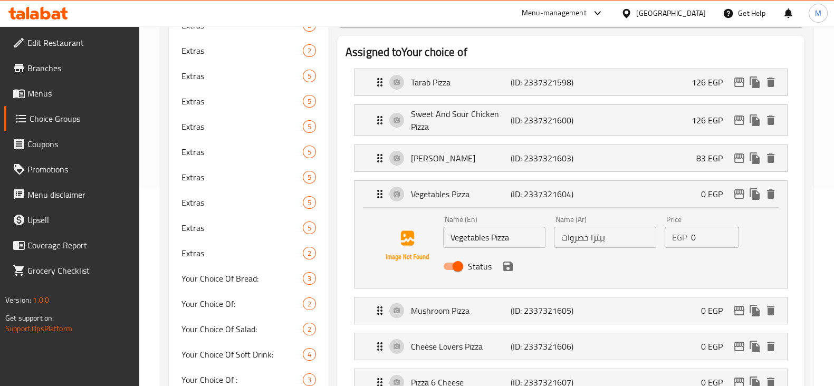
drag, startPoint x: 677, startPoint y: 236, endPoint x: 610, endPoint y: 233, distance: 67.6
click at [611, 234] on div "Name (En) Vegetables Pizza Name (En) Name (Ar) بيتزا خضروات Name (Ar) Price EGP…" at bounding box center [605, 246] width 332 height 69
click at [506, 264] on icon "save" at bounding box center [508, 266] width 13 height 13
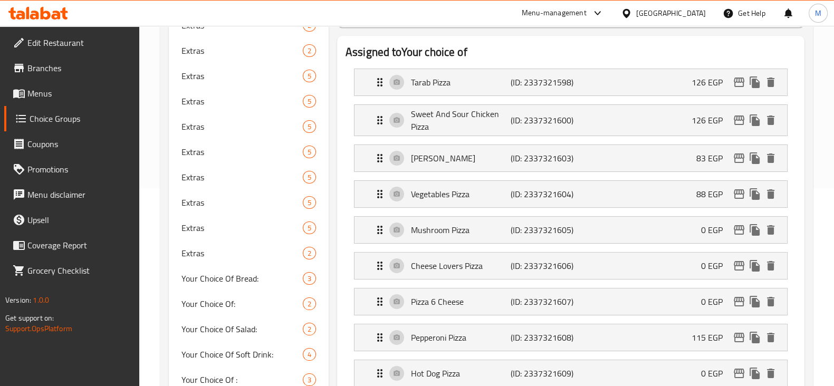
type input "88"
click at [614, 233] on div "Mushroom Pizza (ID: 2337321605) 0 EGP" at bounding box center [573, 230] width 401 height 26
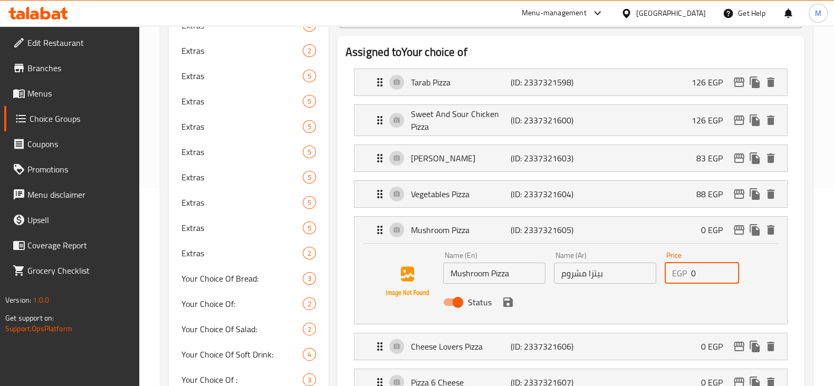
drag, startPoint x: 705, startPoint y: 267, endPoint x: 672, endPoint y: 270, distance: 32.8
click at [672, 270] on div "EGP 0 Price" at bounding box center [702, 273] width 75 height 21
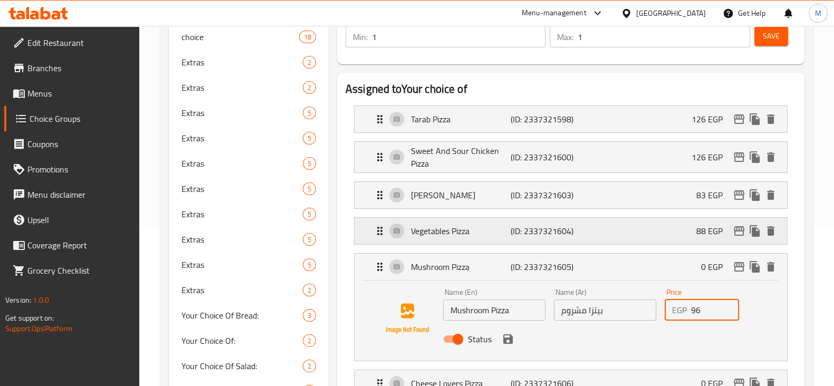
scroll to position [0, 0]
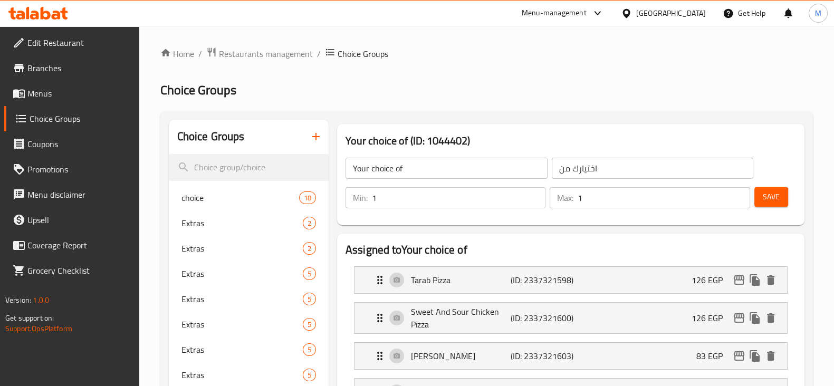
type input "96"
click at [452, 176] on input "Your choice of" at bounding box center [446, 168] width 202 height 21
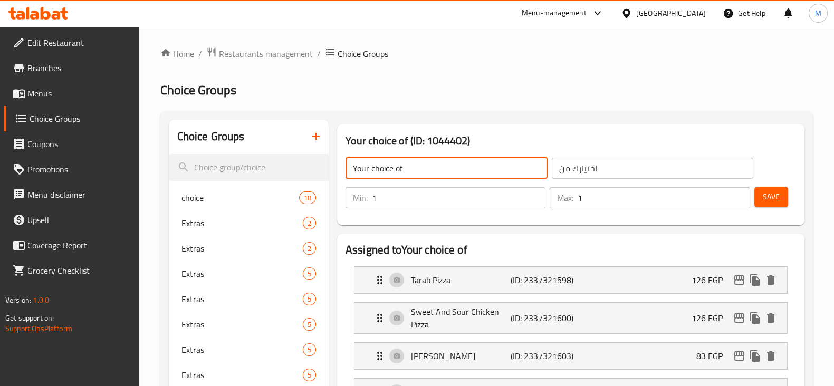
click at [661, 165] on input "اختيارك من" at bounding box center [653, 168] width 202 height 21
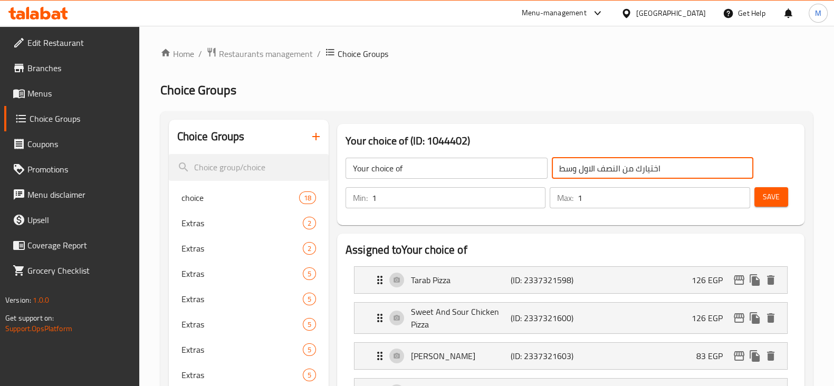
click at [661, 165] on input "اختيارك من النصف الاول وسط" at bounding box center [653, 168] width 202 height 21
type input "اختيارك من النصف الاول وسط"
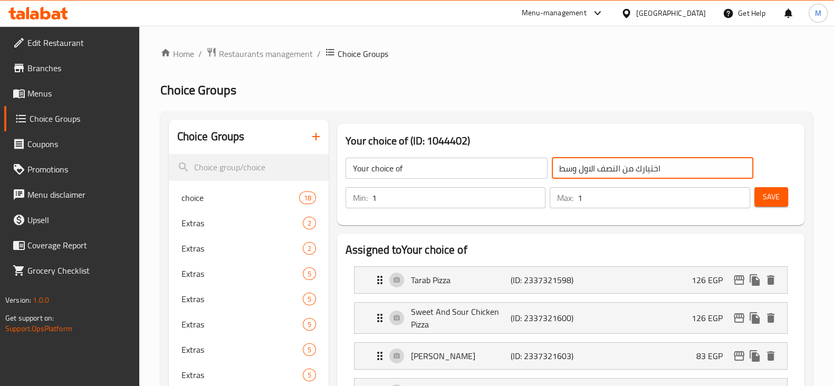
click at [390, 162] on input "Your choice of" at bounding box center [446, 168] width 202 height 21
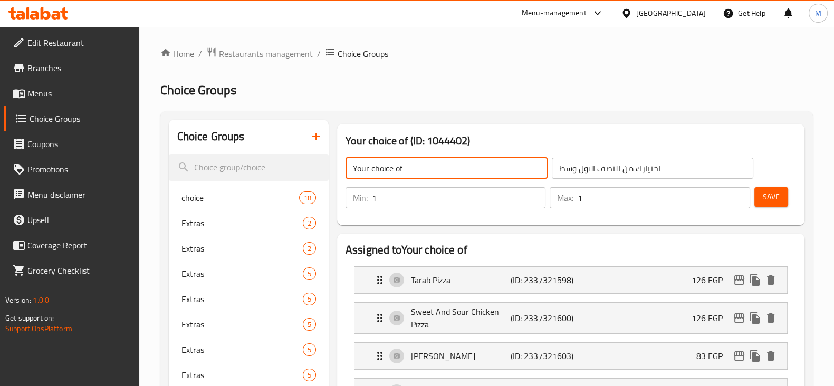
click at [390, 162] on input "Your choice of" at bounding box center [446, 168] width 202 height 21
paste input "the first half is medium"
drag, startPoint x: 455, startPoint y: 170, endPoint x: 448, endPoint y: 175, distance: 8.1
click at [448, 175] on input "Your choice of the first half is medium" at bounding box center [446, 168] width 202 height 21
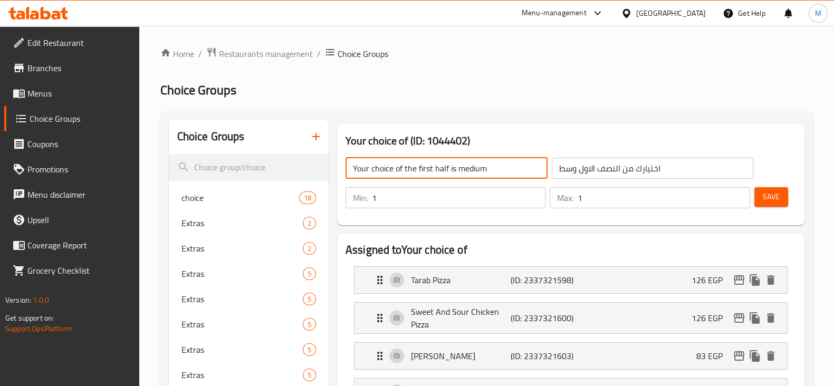
click at [448, 175] on input "Your choice of the first half is medium" at bounding box center [446, 168] width 202 height 21
drag, startPoint x: 448, startPoint y: 175, endPoint x: 457, endPoint y: 170, distance: 9.4
click at [457, 170] on input "Your choice of the first halfis medium" at bounding box center [446, 168] width 202 height 21
type input "Your choice of the first half medium"
click at [764, 191] on span "Save" at bounding box center [771, 196] width 17 height 13
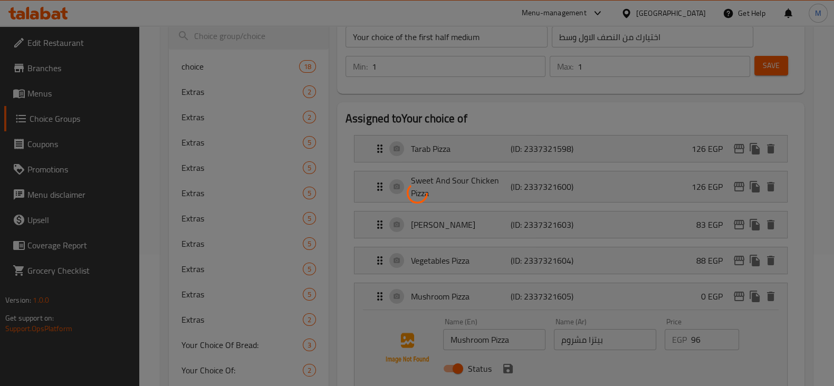
scroll to position [198, 0]
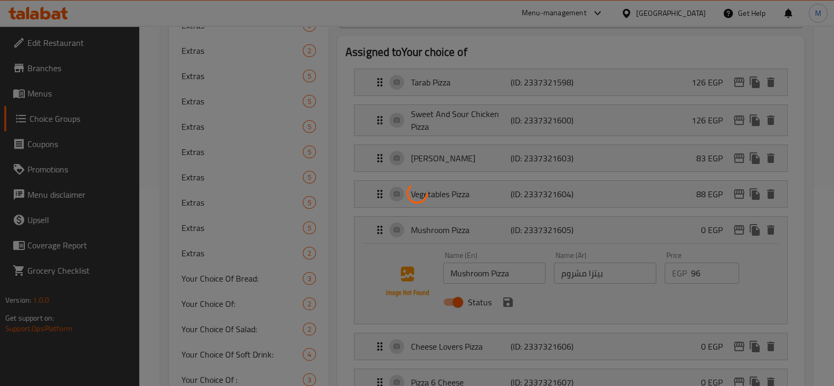
click at [514, 289] on div at bounding box center [417, 193] width 834 height 386
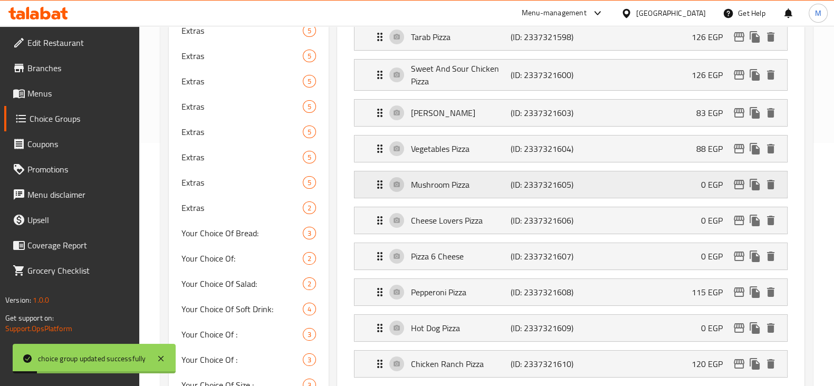
scroll to position [263, 0]
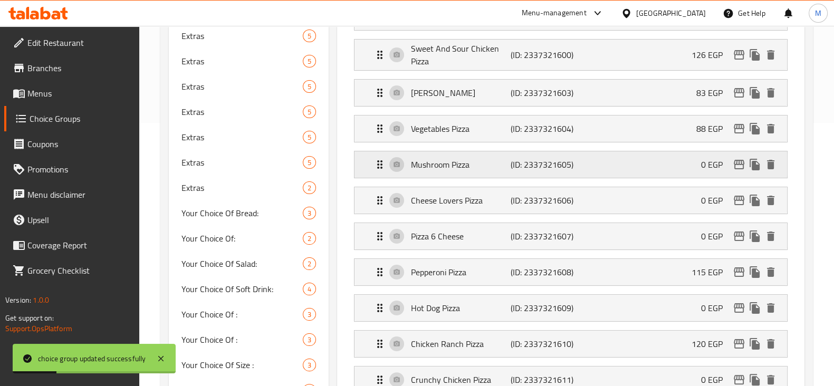
click at [612, 167] on div "Mushroom Pizza (ID: 2337321605) 0 EGP" at bounding box center [573, 164] width 401 height 26
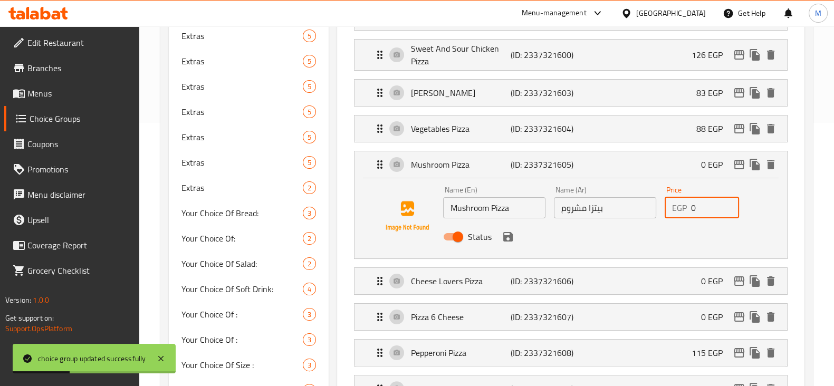
drag, startPoint x: 697, startPoint y: 206, endPoint x: 691, endPoint y: 209, distance: 6.6
click at [691, 209] on input "0" at bounding box center [715, 207] width 49 height 21
click at [508, 237] on icon "save" at bounding box center [508, 236] width 13 height 13
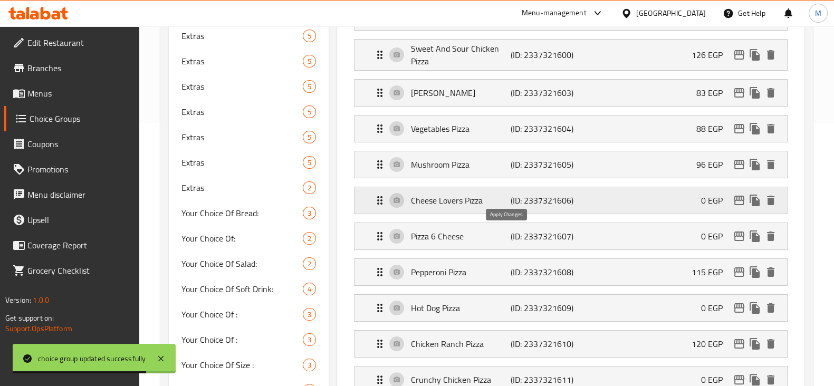
type input "96"
click at [676, 194] on div "Cheese Lovers Pizza (ID: 2337321606) 0 EGP" at bounding box center [573, 200] width 401 height 26
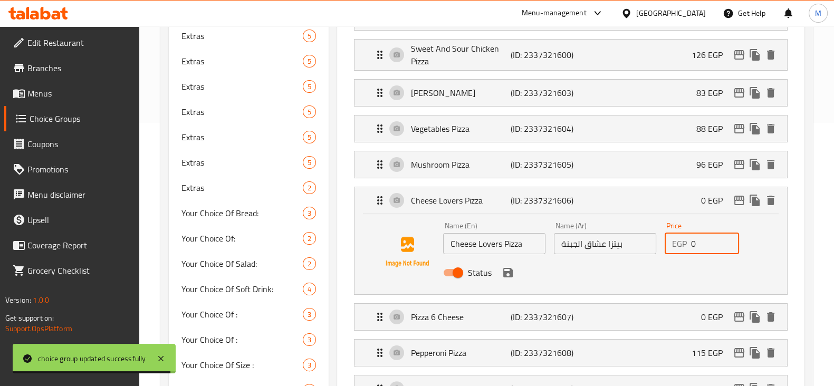
drag, startPoint x: 696, startPoint y: 241, endPoint x: 688, endPoint y: 244, distance: 8.5
click at [688, 244] on div "EGP 0 Price" at bounding box center [702, 243] width 75 height 21
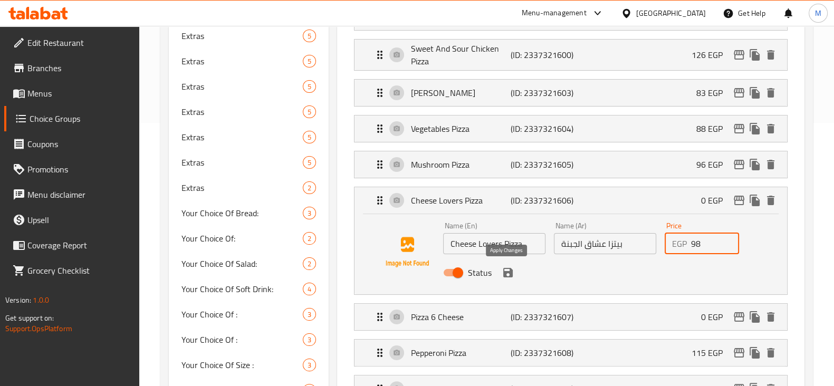
click at [511, 273] on icon "save" at bounding box center [507, 272] width 9 height 9
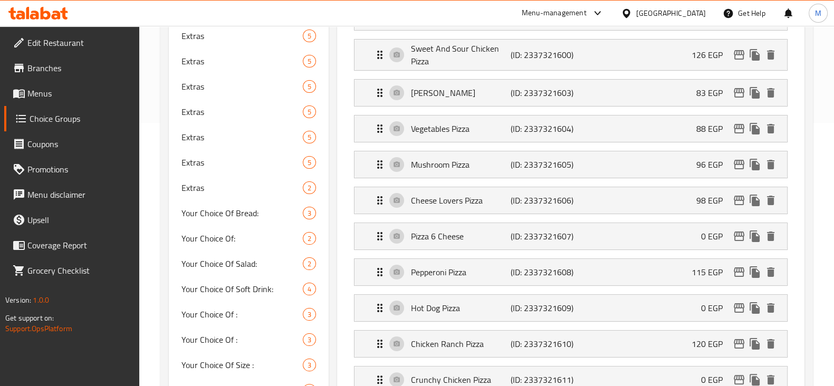
type input "98"
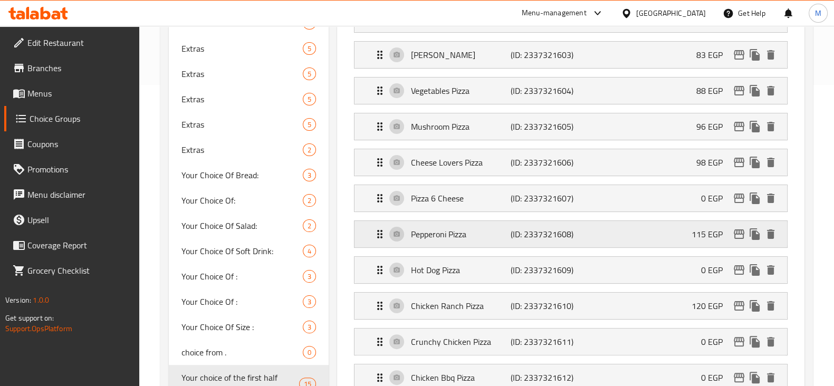
scroll to position [330, 0]
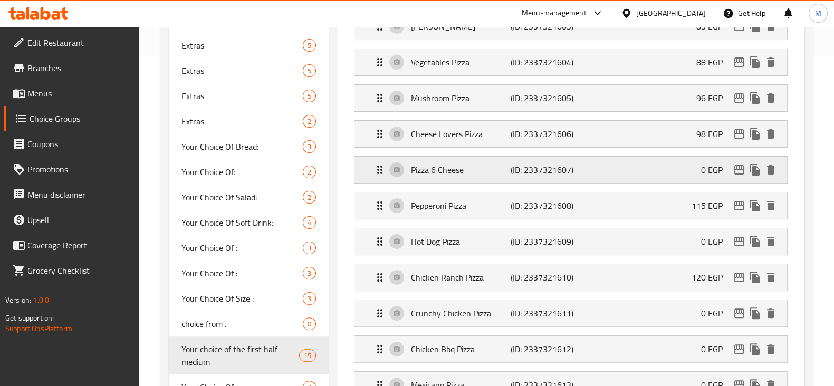
click at [549, 180] on div "Pizza 6 Cheese (ID: 2337321607) 0 EGP" at bounding box center [573, 170] width 401 height 26
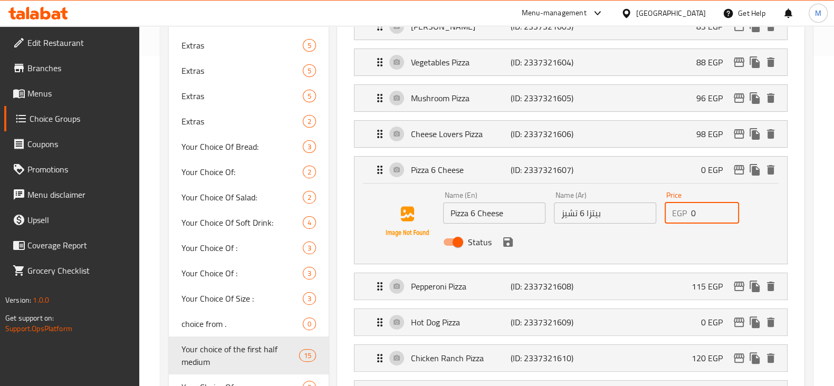
drag, startPoint x: 704, startPoint y: 215, endPoint x: 673, endPoint y: 209, distance: 31.0
click at [673, 209] on div "EGP 0 Price" at bounding box center [702, 213] width 75 height 21
click at [507, 242] on icon "save" at bounding box center [508, 242] width 13 height 13
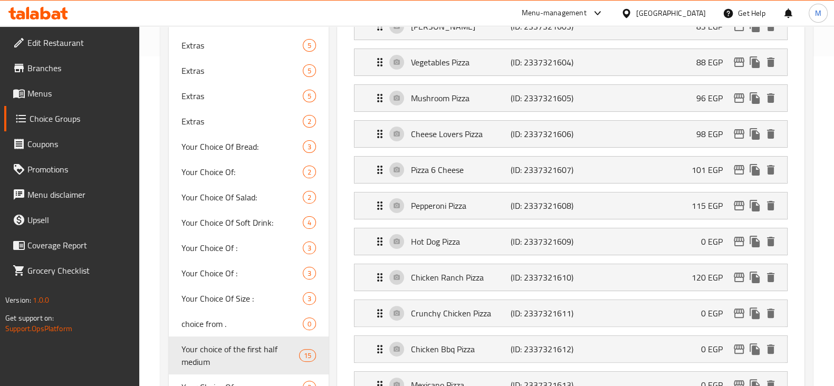
type input "101"
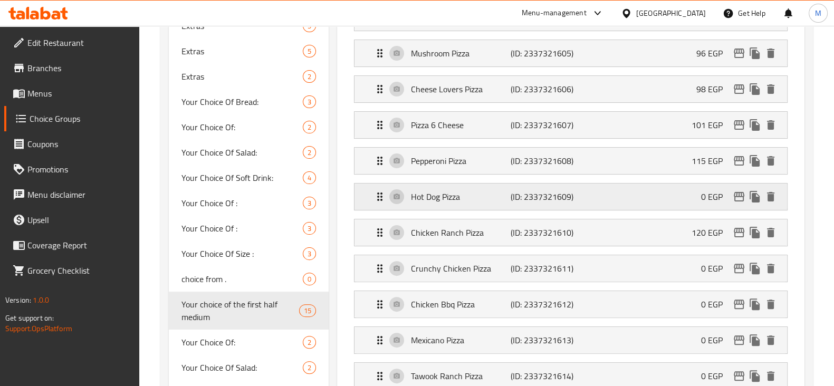
scroll to position [396, 0]
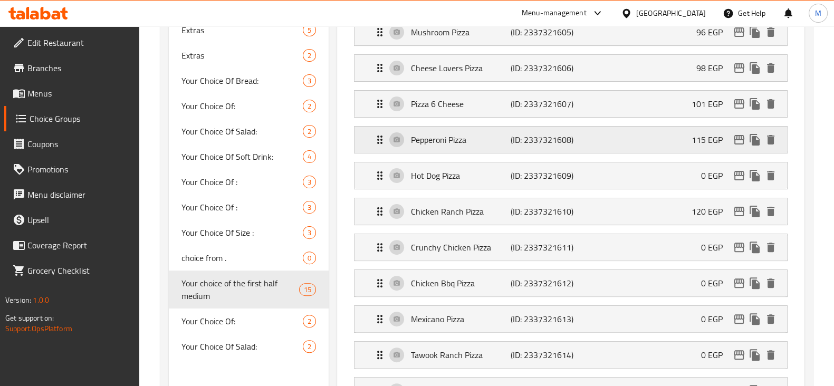
click at [637, 143] on div "Pepperoni Pizza (ID: 2337321608) 115 EGP" at bounding box center [573, 140] width 401 height 26
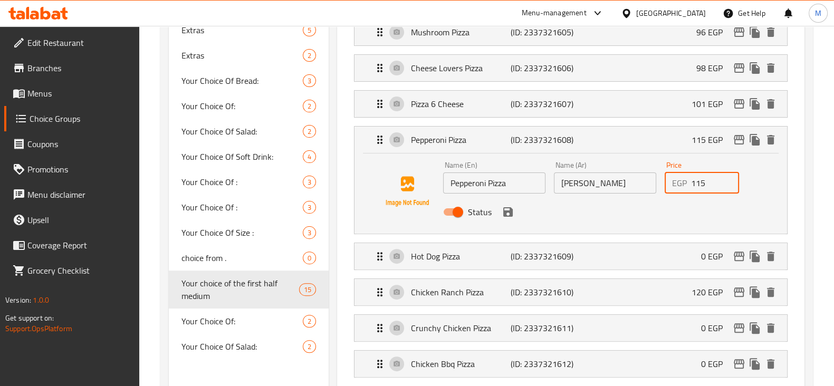
click at [697, 177] on input "115" at bounding box center [715, 182] width 49 height 21
click at [506, 215] on icon "save" at bounding box center [508, 212] width 13 height 13
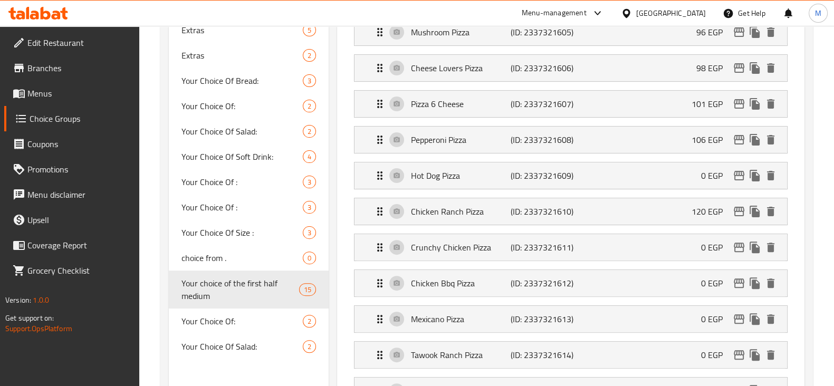
type input "106"
click at [577, 169] on div "Hot Dog Pizza (ID: 2337321609) 0 EGP" at bounding box center [573, 175] width 401 height 26
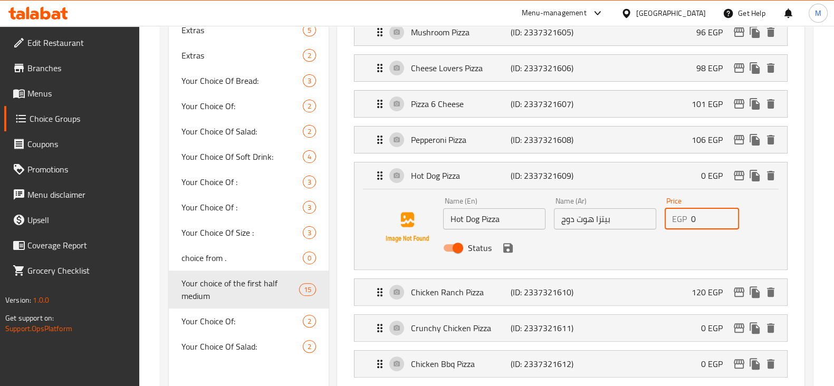
drag, startPoint x: 700, startPoint y: 213, endPoint x: 688, endPoint y: 220, distance: 13.8
click at [688, 220] on div "EGP 0 Price" at bounding box center [702, 218] width 75 height 21
click at [510, 250] on icon "save" at bounding box center [507, 247] width 9 height 9
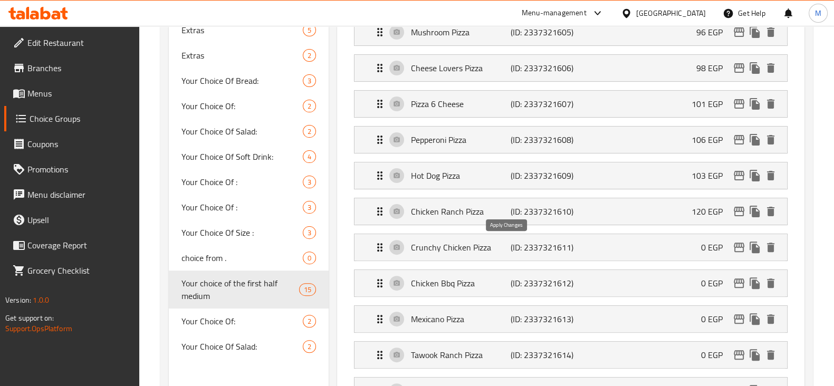
type input "103"
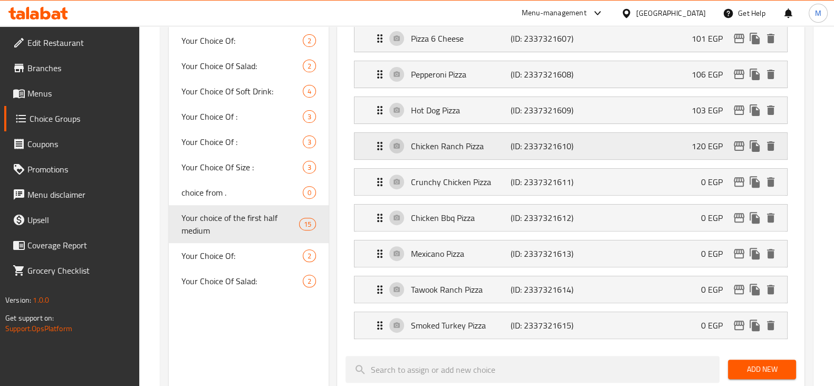
click at [659, 148] on div "Chicken Ranch Pizza (ID: 2337321610) 120 EGP" at bounding box center [573, 146] width 401 height 26
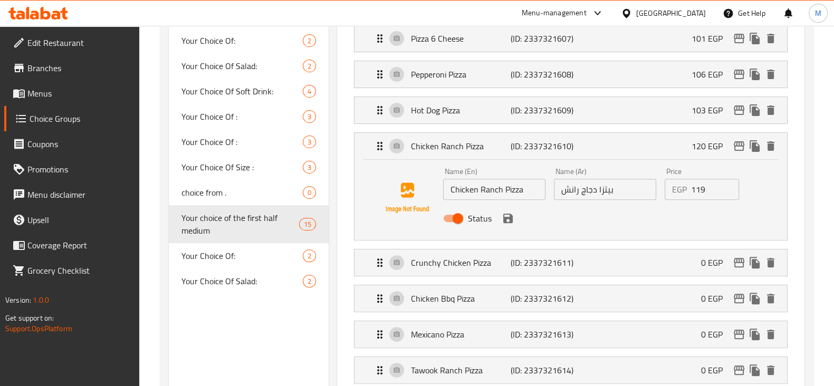
click at [731, 191] on input "119" at bounding box center [715, 189] width 49 height 21
type input "118"
click at [728, 193] on input "118" at bounding box center [715, 189] width 49 height 21
click at [504, 216] on icon "save" at bounding box center [507, 218] width 9 height 9
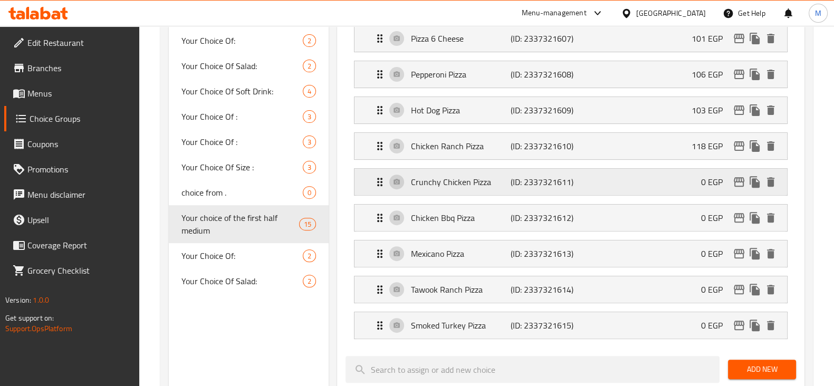
click at [514, 180] on p "(ID: 2337321611)" at bounding box center [544, 182] width 66 height 13
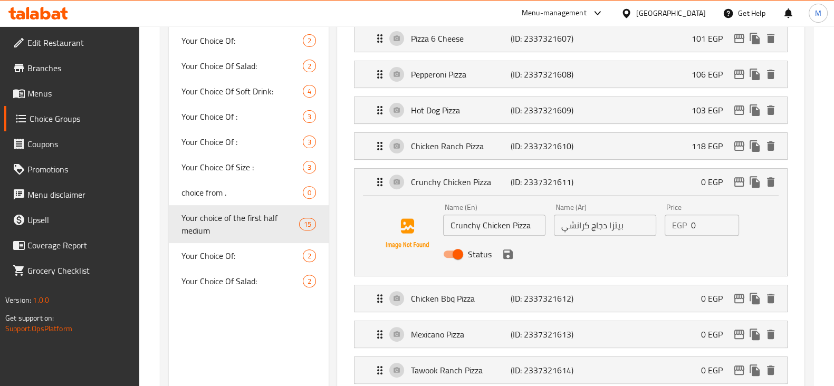
click at [637, 219] on div "Name (En) Crunchy Chicken Pizza Name (En) Name (Ar) بيتزا دجاج كرانشي Name (Ar)…" at bounding box center [605, 233] width 332 height 69
click at [498, 252] on div "Status" at bounding box center [605, 254] width 332 height 28
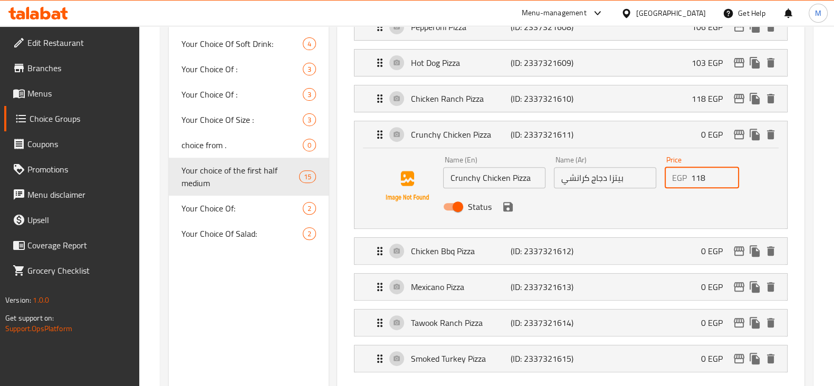
scroll to position [527, 0]
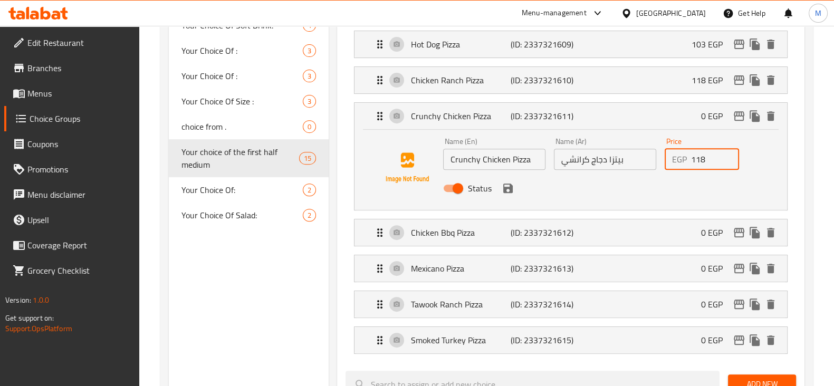
click at [509, 184] on icon "save" at bounding box center [507, 188] width 9 height 9
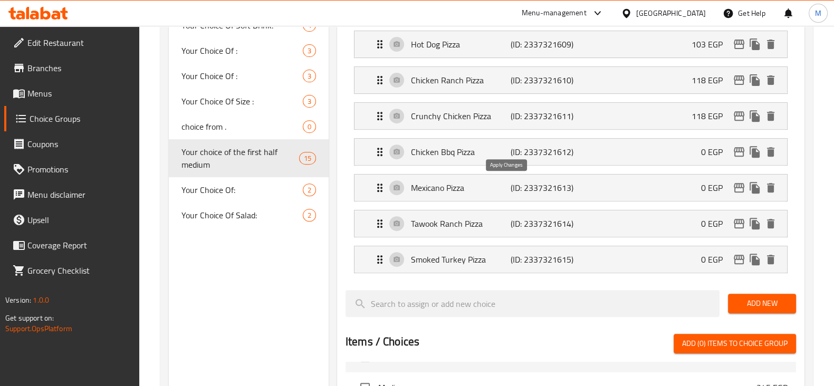
type input "118"
click at [677, 156] on div "Chicken Bbq Pizza (ID: 2337321612) 0 EGP" at bounding box center [573, 152] width 401 height 26
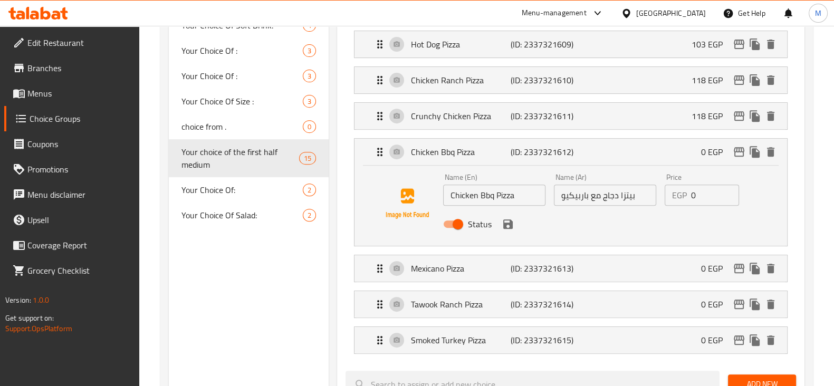
click at [652, 189] on div "Name (En) Chicken Bbq Pizza Name (En) Name (Ar) بيتزا دجاج مع باربيكيو Name (Ar…" at bounding box center [605, 203] width 332 height 69
click at [502, 220] on icon "save" at bounding box center [508, 224] width 13 height 13
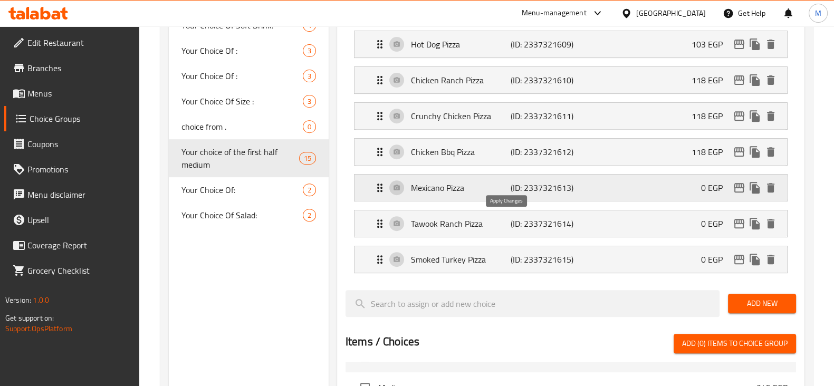
type input "118"
click at [645, 178] on div "Mexicano Pizza (ID: 2337321613) 0 EGP" at bounding box center [573, 188] width 401 height 26
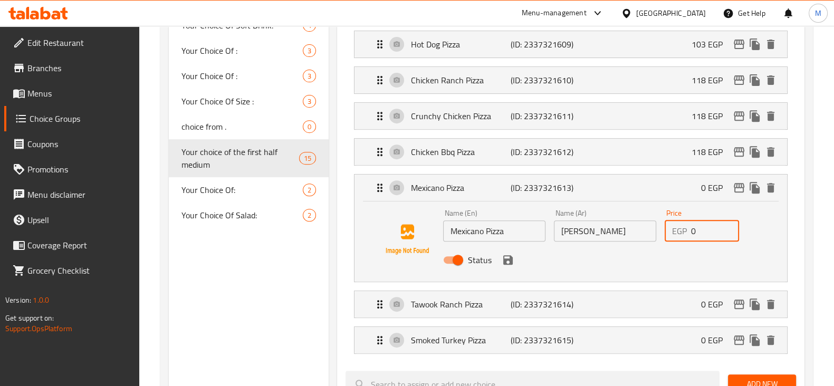
drag, startPoint x: 691, startPoint y: 236, endPoint x: 677, endPoint y: 237, distance: 13.7
click at [680, 238] on div "EGP 0 Price" at bounding box center [702, 230] width 75 height 21
click at [506, 262] on icon "save" at bounding box center [508, 260] width 13 height 13
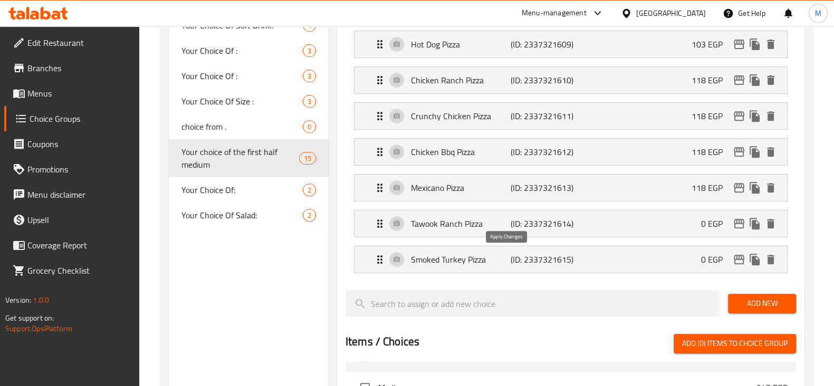
type input "118"
click at [654, 226] on div "Tawook Ranch Pizza (ID: 2337321614) 0 EGP" at bounding box center [573, 223] width 401 height 26
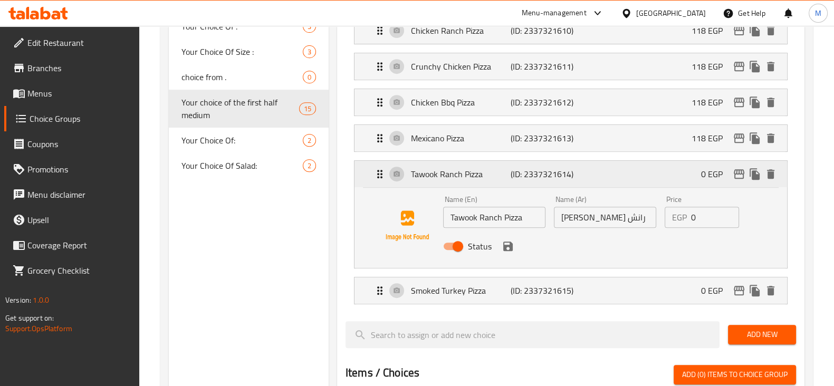
scroll to position [593, 0]
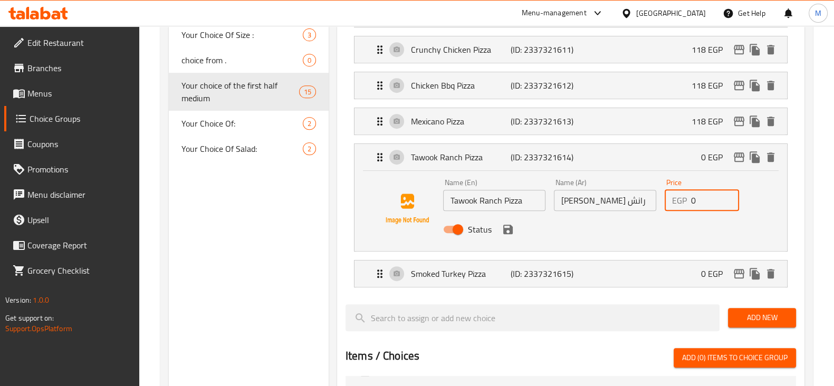
drag, startPoint x: 701, startPoint y: 199, endPoint x: 680, endPoint y: 199, distance: 20.6
click at [681, 199] on div "EGP 0 Price" at bounding box center [702, 200] width 75 height 21
click at [680, 199] on p "EGP" at bounding box center [679, 200] width 15 height 13
click at [504, 224] on icon "save" at bounding box center [508, 229] width 13 height 13
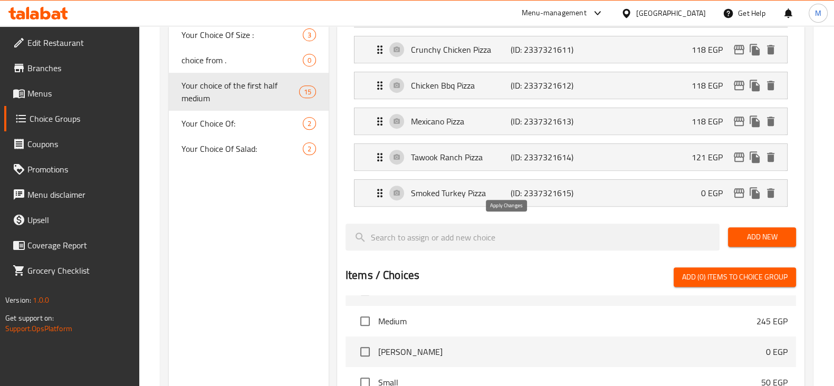
type input "121"
click at [557, 187] on p "(ID: 2337321615)" at bounding box center [544, 193] width 66 height 13
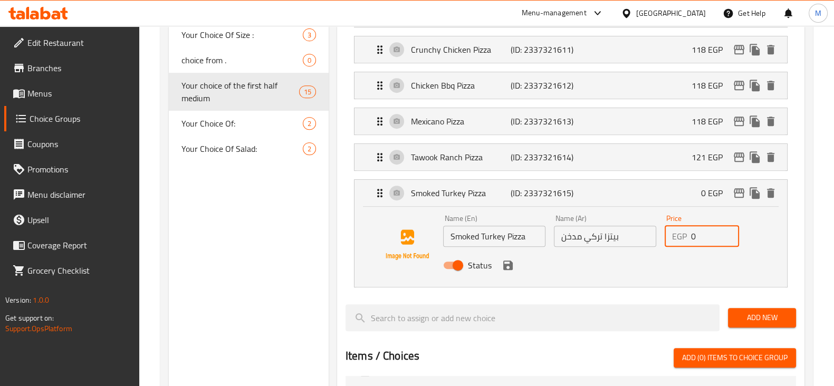
drag, startPoint x: 694, startPoint y: 230, endPoint x: 680, endPoint y: 238, distance: 15.4
click at [680, 238] on div "EGP 0 Price" at bounding box center [702, 236] width 75 height 21
click at [504, 262] on icon "save" at bounding box center [507, 265] width 9 height 9
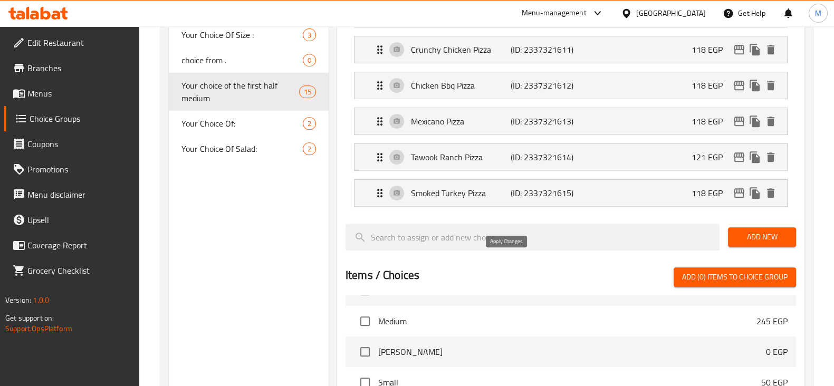
type input "118"
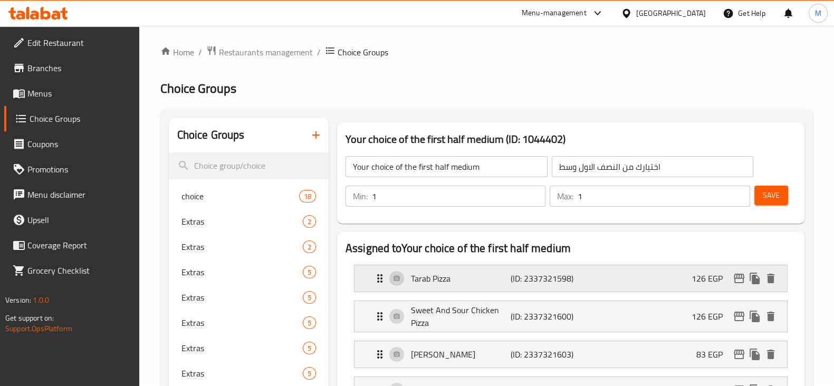
scroll to position [0, 0]
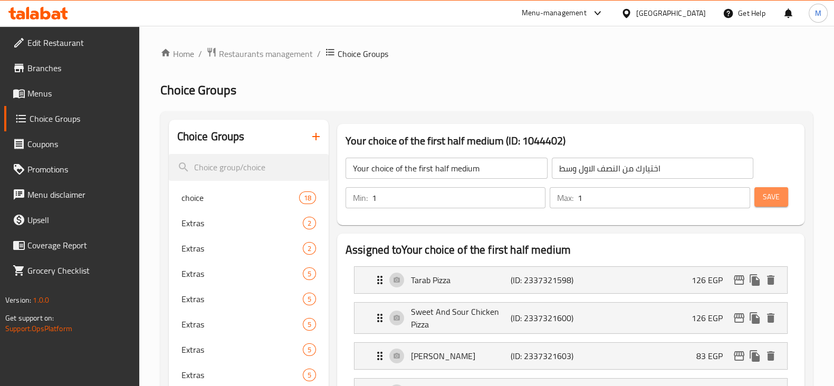
click at [778, 207] on button "Save" at bounding box center [771, 197] width 34 height 20
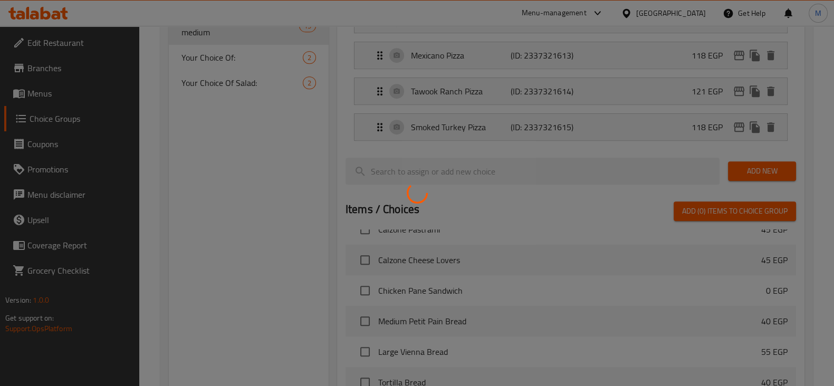
scroll to position [848, 0]
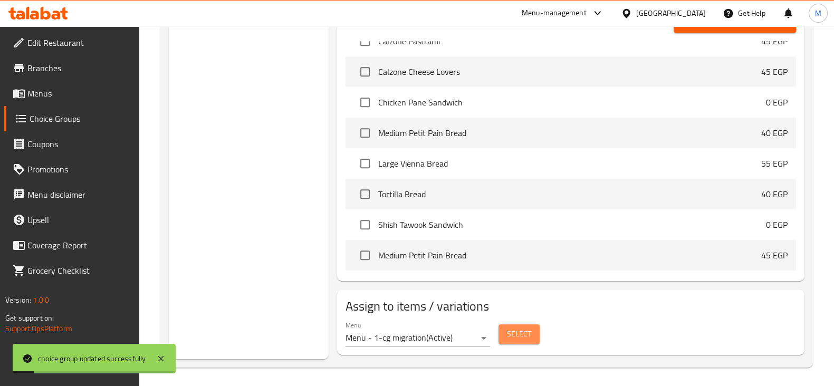
click at [512, 339] on button "Select" at bounding box center [518, 334] width 41 height 20
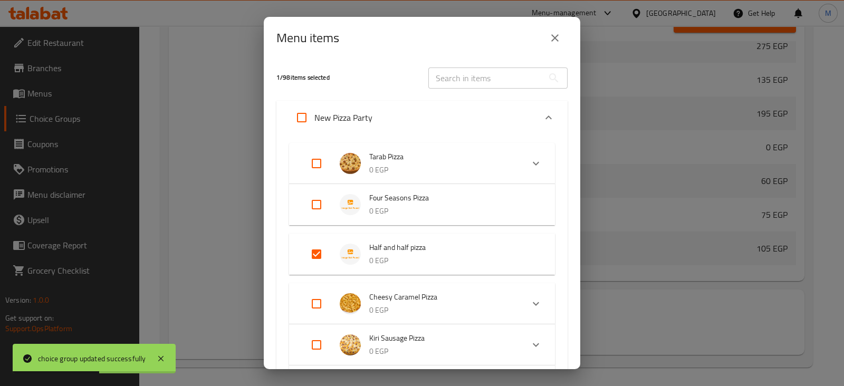
click at [559, 40] on icon "close" at bounding box center [555, 38] width 13 height 13
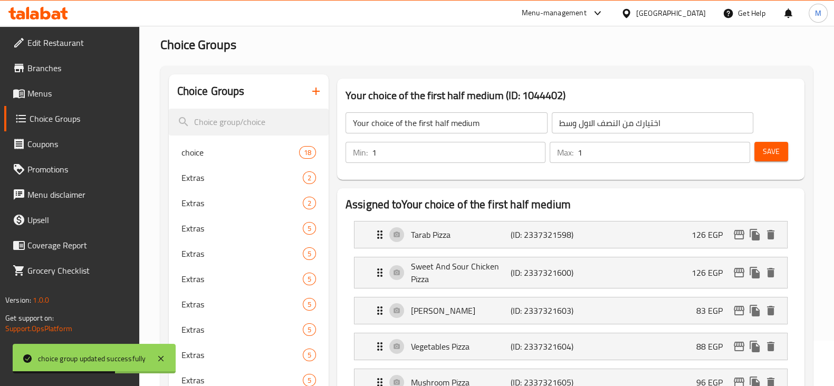
scroll to position [0, 0]
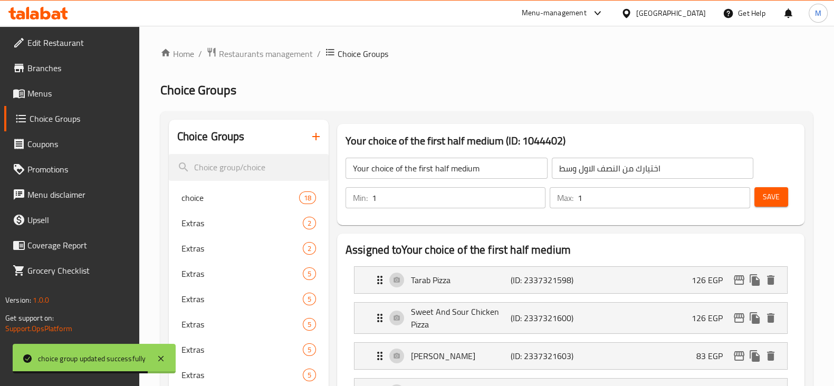
click at [588, 171] on input "اختيارك من النصف الاول وسط" at bounding box center [653, 168] width 202 height 21
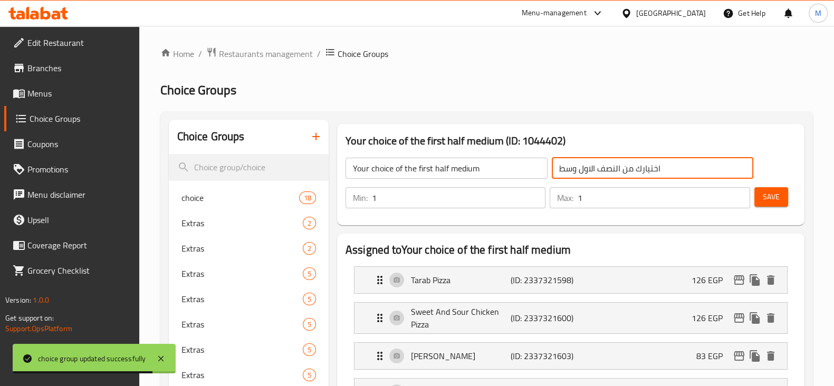
click at [588, 171] on input "اختيارك من النصف الاول وسط" at bounding box center [653, 168] width 202 height 21
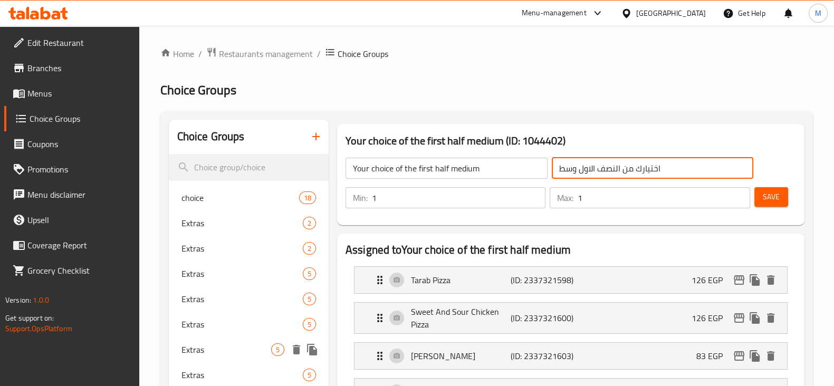
scroll to position [396, 0]
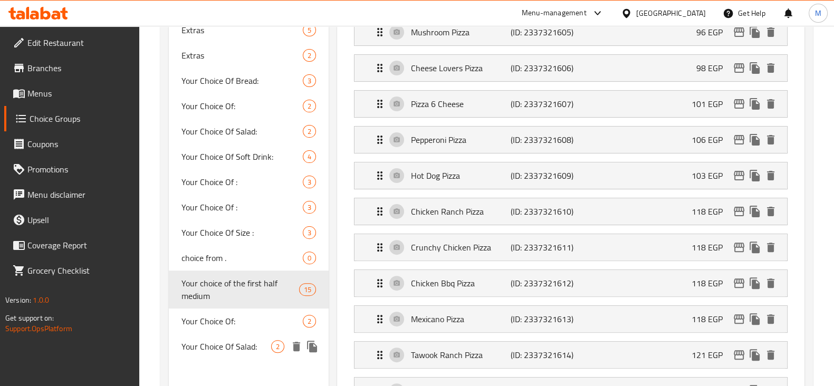
drag, startPoint x: 224, startPoint y: 294, endPoint x: 232, endPoint y: 340, distance: 46.0
click at [232, 340] on div "choice 18 Extras 2 Extras 2 Extras 5 Extras 5 Extras 5 Extras 5 Extras 5 Extras…" at bounding box center [249, 75] width 160 height 570
click at [300, 297] on icon "duplicate" at bounding box center [304, 299] width 10 height 12
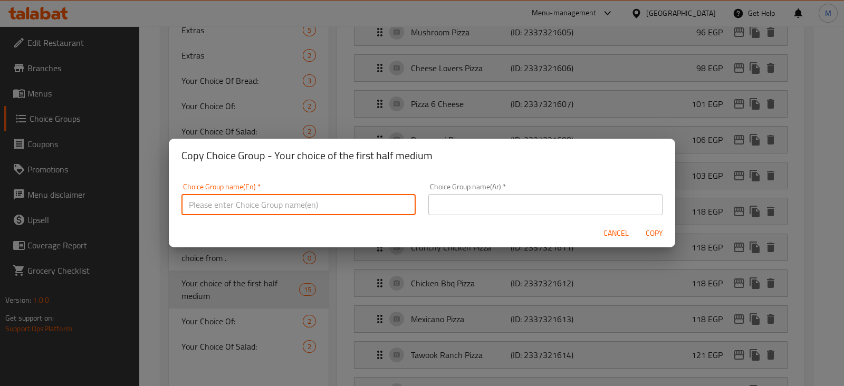
click at [273, 200] on input "text" at bounding box center [298, 204] width 234 height 21
paste input "اختيارك من النصف الثاني وسط"
type input "اختيارك من النصف الثاني وسط"
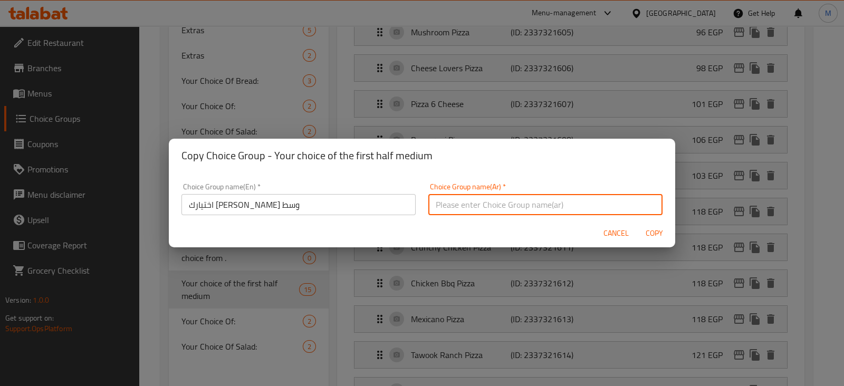
click at [536, 199] on input "text" at bounding box center [545, 204] width 234 height 21
paste input "اختيارك من النصف الثاني وسط"
type input "اختيارك من النصف الثاني وسط"
click at [261, 205] on input "اختيارك من النصف الثاني وسط" at bounding box center [298, 204] width 234 height 21
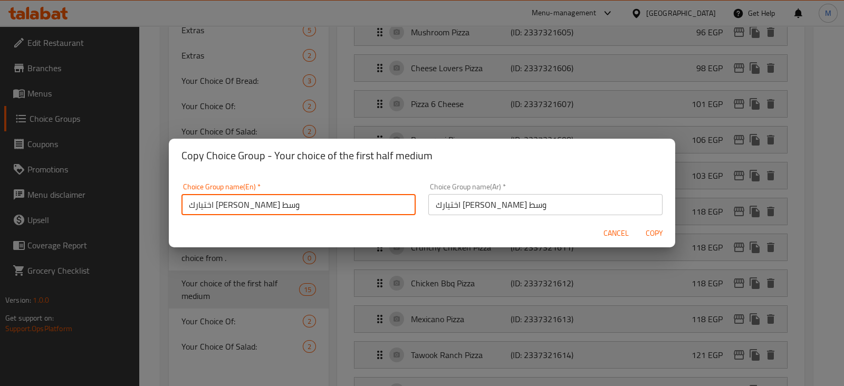
click at [261, 205] on input "اختيارك من النصف الثاني وسط" at bounding box center [298, 204] width 234 height 21
paste input "Your choice of the second half is medium"
type input "Your choice of the second half is medium"
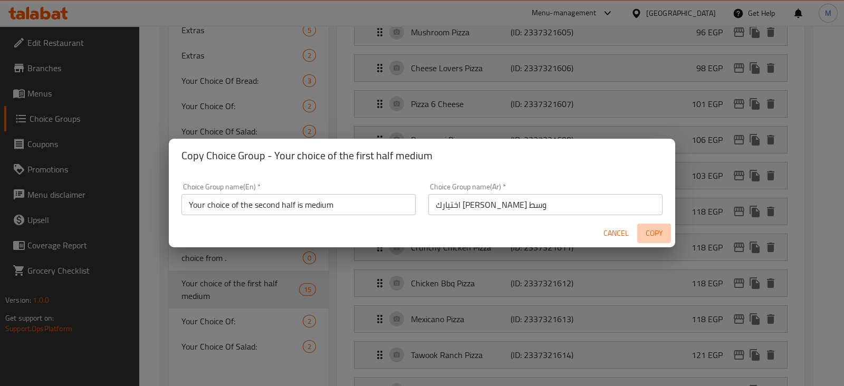
click at [654, 236] on span "Copy" at bounding box center [653, 233] width 25 height 13
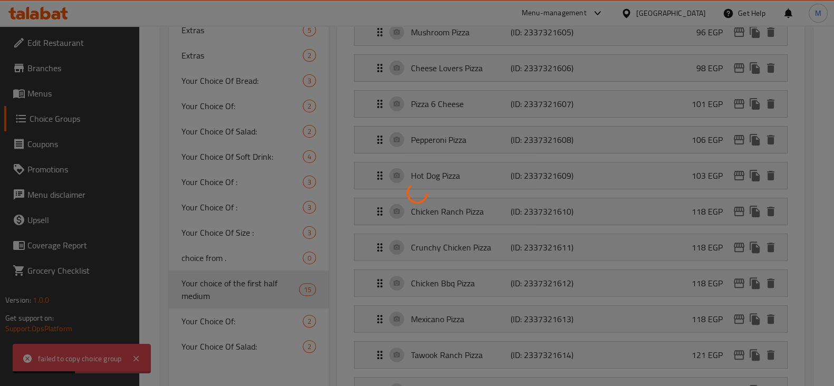
click at [389, 269] on div at bounding box center [417, 193] width 834 height 386
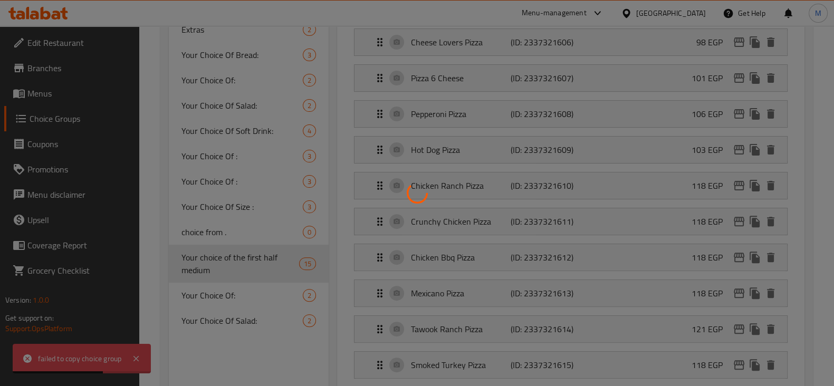
scroll to position [461, 0]
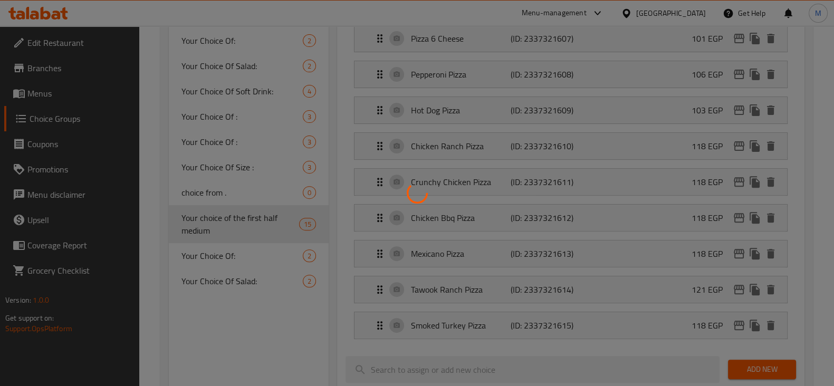
click at [664, 182] on div at bounding box center [417, 193] width 834 height 386
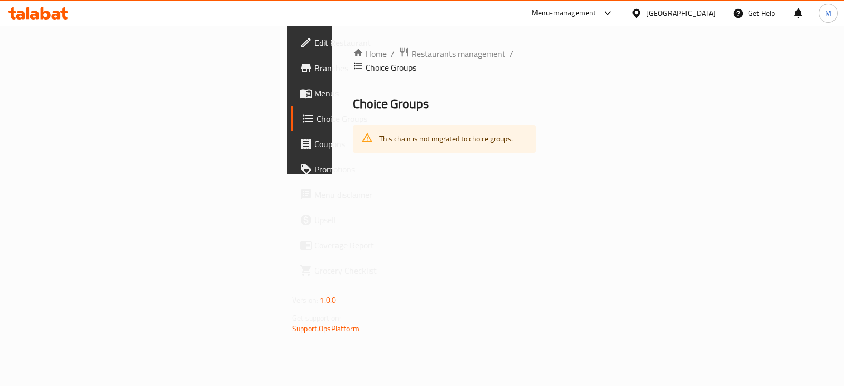
drag, startPoint x: 740, startPoint y: 191, endPoint x: 605, endPoint y: 222, distance: 137.8
click at [557, 174] on div "Home / Restaurants management / Choice Groups Choice Groups This chain is not m…" at bounding box center [444, 100] width 225 height 148
